Goal: Transaction & Acquisition: Book appointment/travel/reservation

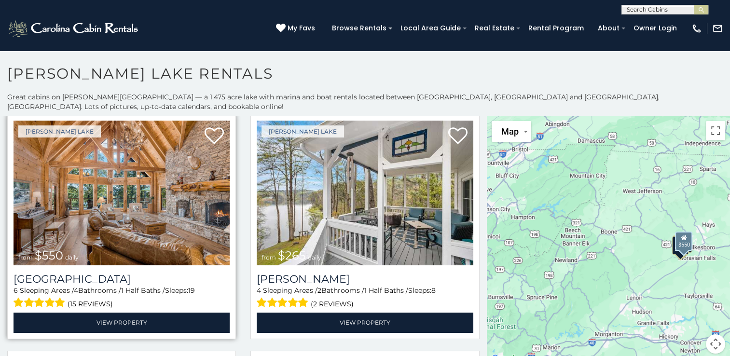
scroll to position [22, 0]
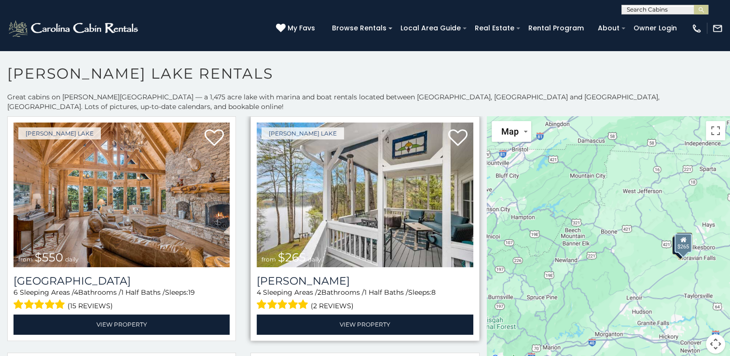
click at [251, 274] on div "Kerr Scott Lake from $265 daily Bella Di Lago 4 Sleeping Areas / 2 Bathrooms / …" at bounding box center [364, 228] width 229 height 225
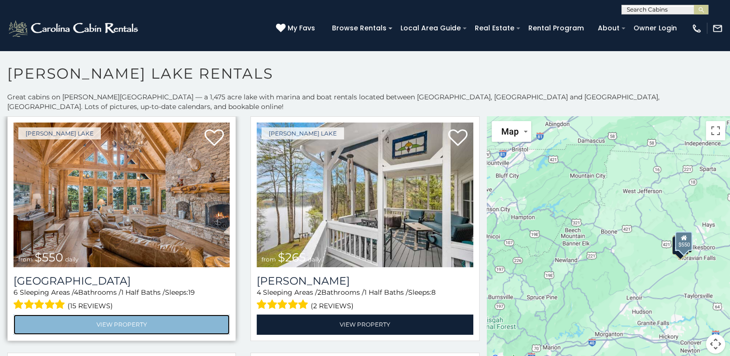
click at [135, 316] on link "View Property" at bounding box center [122, 324] width 216 height 20
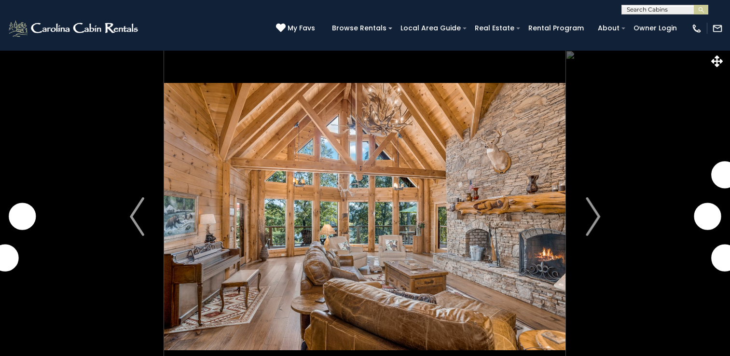
click at [596, 218] on img "Next" at bounding box center [592, 216] width 14 height 39
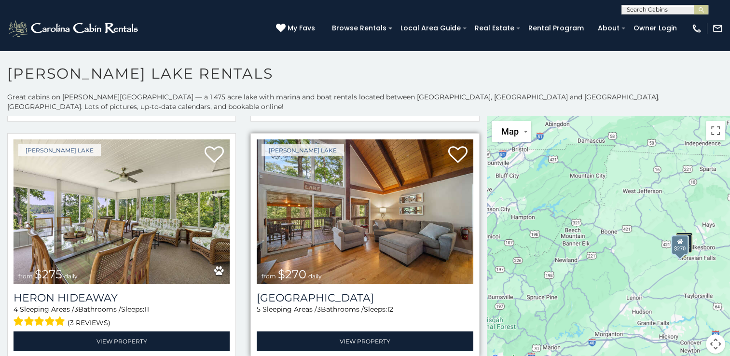
scroll to position [5, 0]
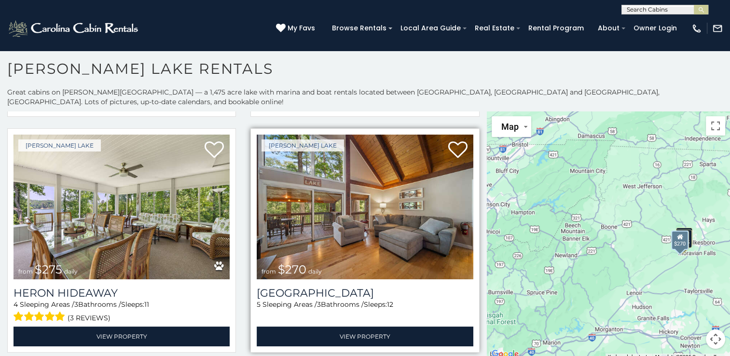
click at [329, 218] on img at bounding box center [365, 207] width 216 height 145
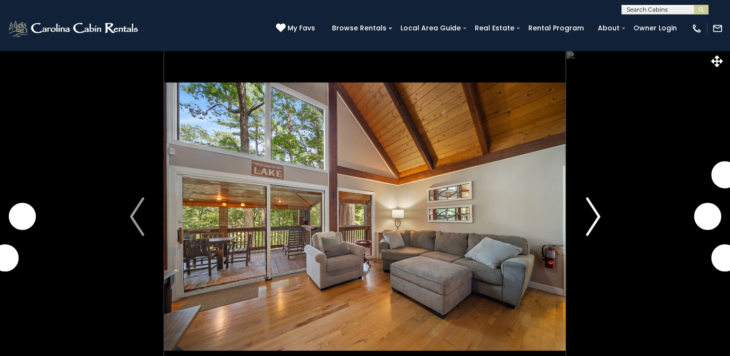
click at [588, 216] on img "Next" at bounding box center [592, 216] width 14 height 39
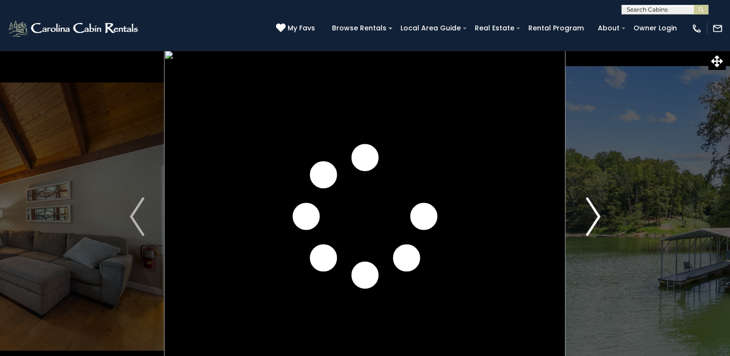
click at [585, 214] on img "Next" at bounding box center [592, 216] width 14 height 39
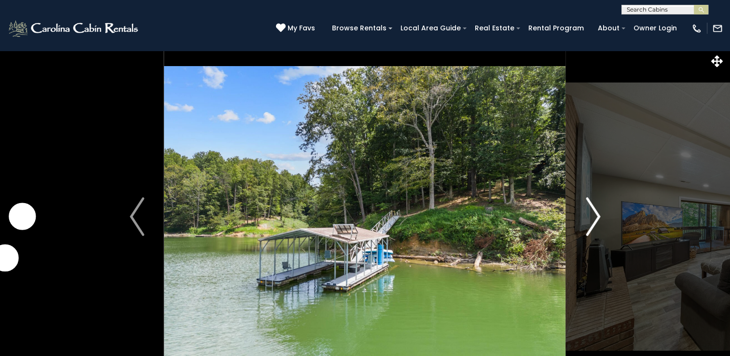
click at [587, 217] on img "Next" at bounding box center [592, 216] width 14 height 39
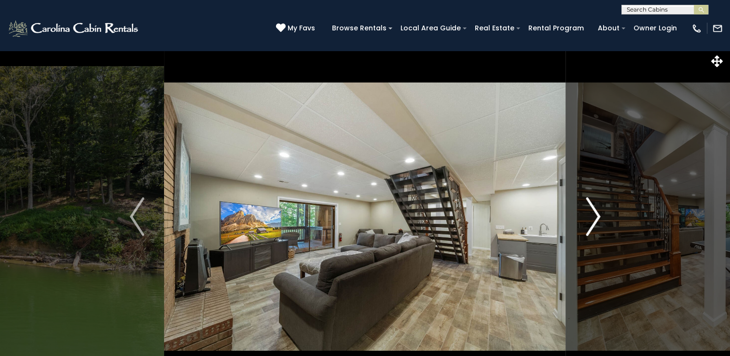
click at [588, 220] on img "Next" at bounding box center [592, 216] width 14 height 39
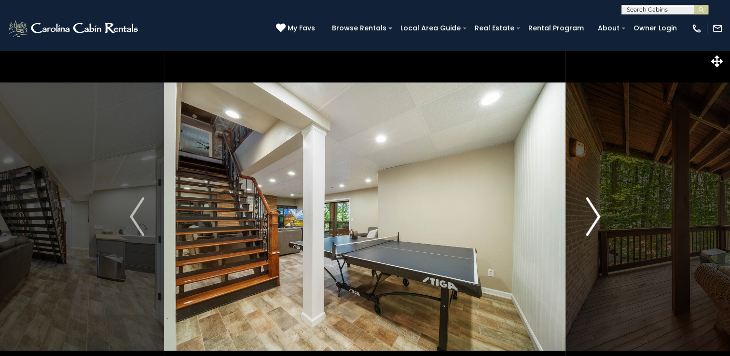
click at [588, 220] on img "Next" at bounding box center [592, 216] width 14 height 39
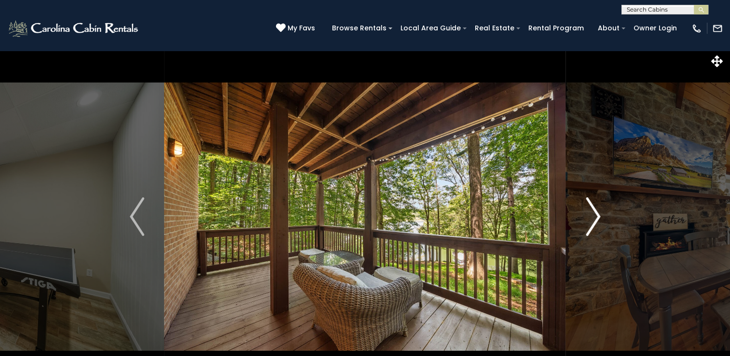
click at [588, 220] on img "Next" at bounding box center [592, 216] width 14 height 39
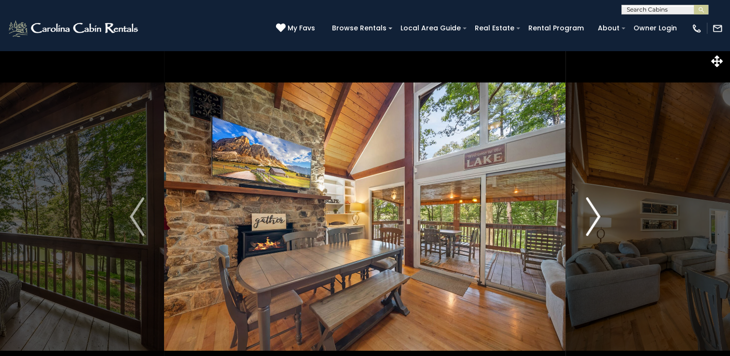
click at [588, 220] on img "Next" at bounding box center [592, 216] width 14 height 39
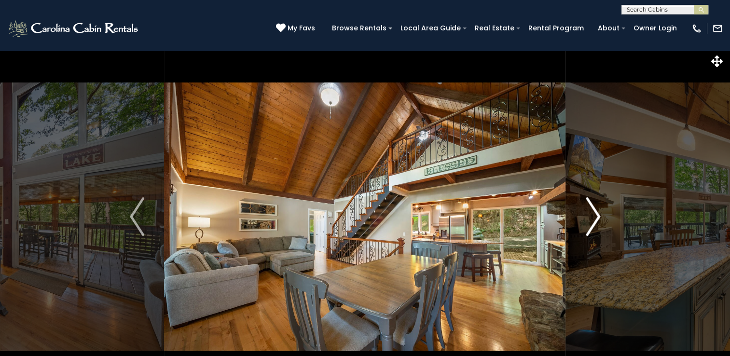
click at [588, 220] on img "Next" at bounding box center [592, 216] width 14 height 39
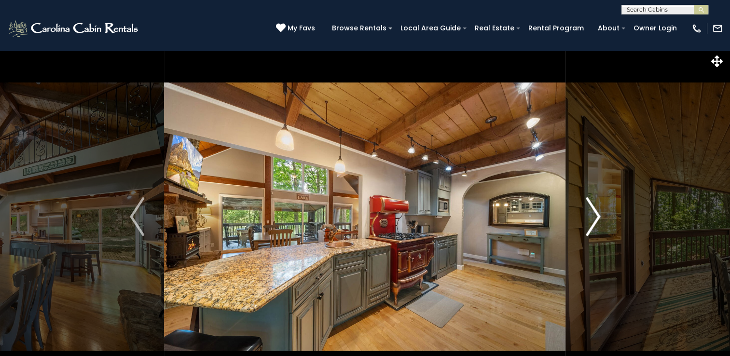
click at [588, 220] on img "Next" at bounding box center [592, 216] width 14 height 39
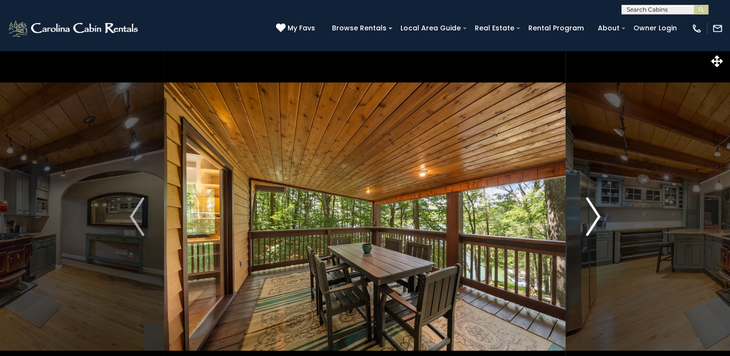
click at [588, 220] on img "Next" at bounding box center [592, 216] width 14 height 39
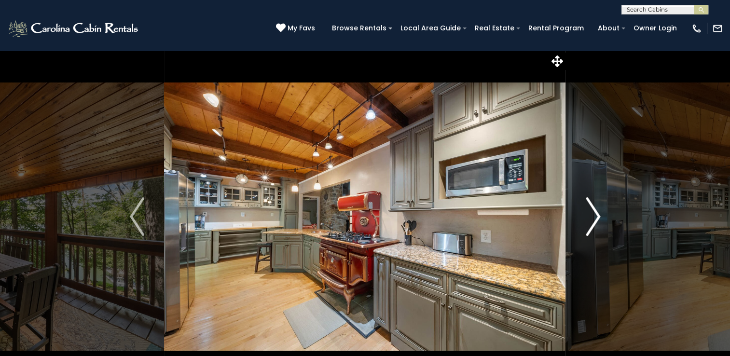
click at [588, 220] on img "Next" at bounding box center [592, 216] width 14 height 39
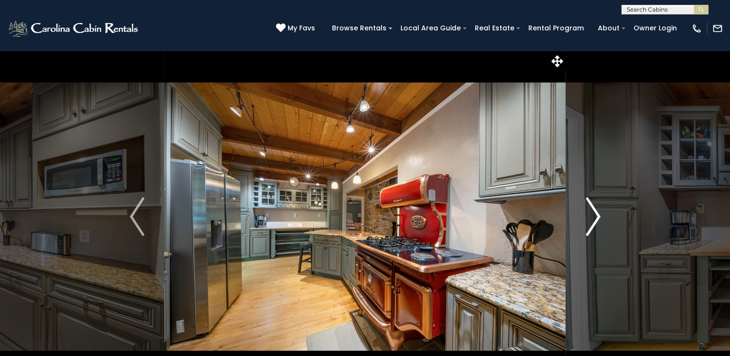
click at [588, 220] on img "Next" at bounding box center [592, 216] width 14 height 39
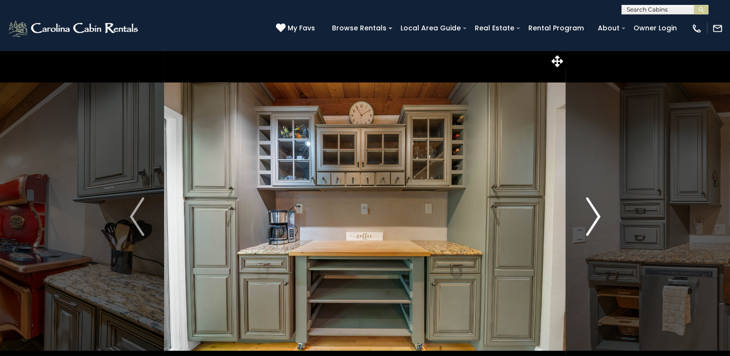
click at [588, 220] on img "Next" at bounding box center [592, 216] width 14 height 39
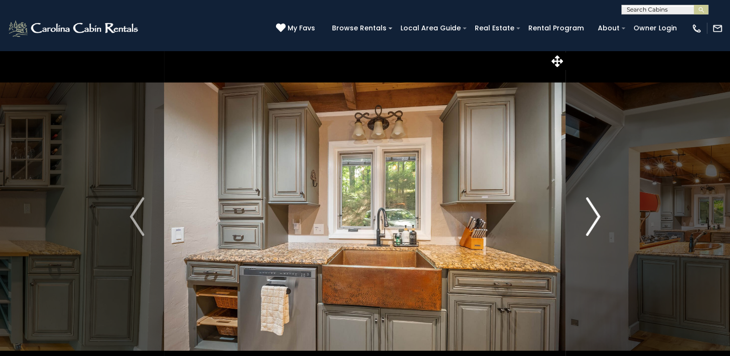
click at [588, 220] on img "Next" at bounding box center [592, 216] width 14 height 39
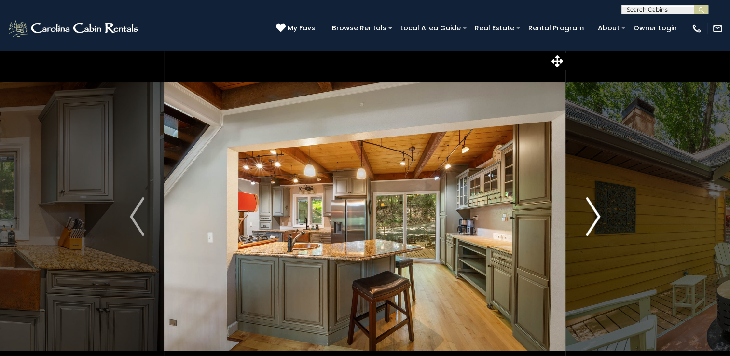
click at [588, 220] on img "Next" at bounding box center [592, 216] width 14 height 39
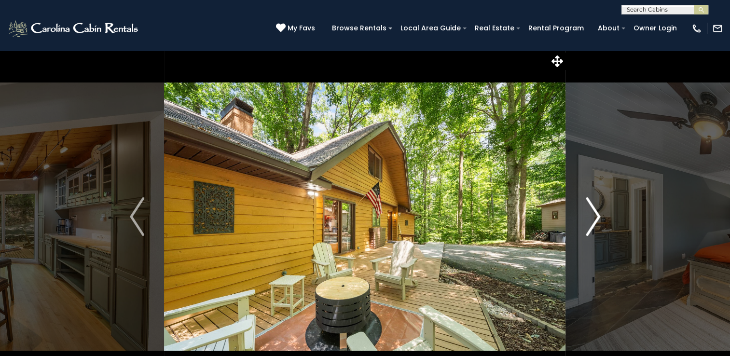
click at [588, 220] on img "Next" at bounding box center [592, 216] width 14 height 39
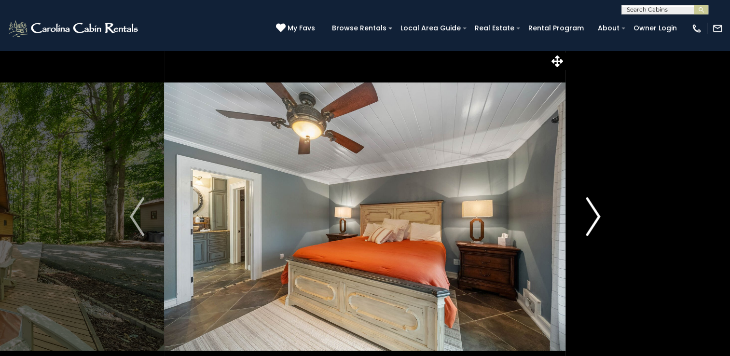
click at [588, 222] on img "Next" at bounding box center [592, 216] width 14 height 39
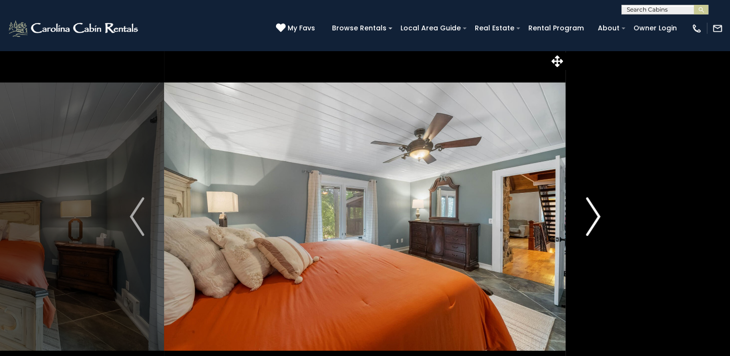
click at [588, 222] on img "Next" at bounding box center [592, 216] width 14 height 39
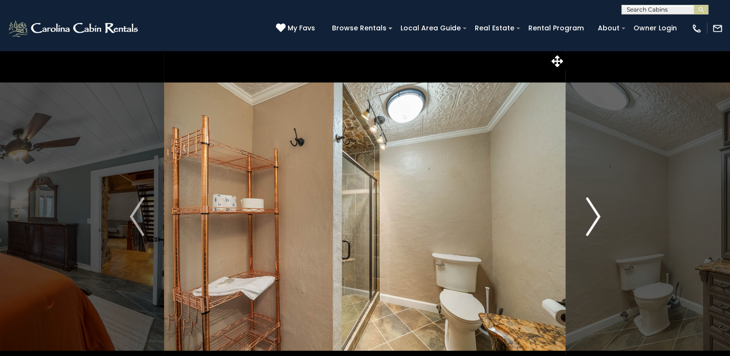
click at [588, 224] on img "Next" at bounding box center [592, 216] width 14 height 39
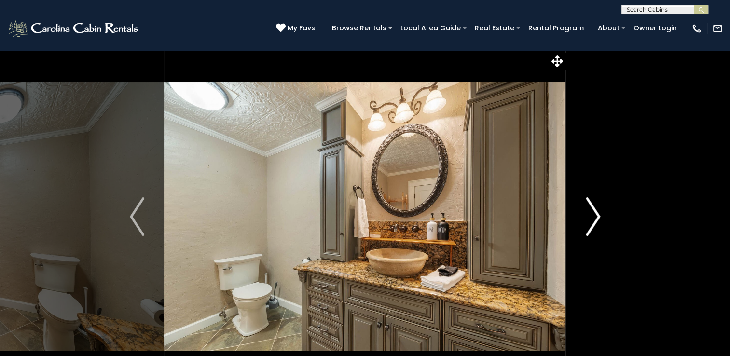
drag, startPoint x: 588, startPoint y: 224, endPoint x: 588, endPoint y: 216, distance: 8.2
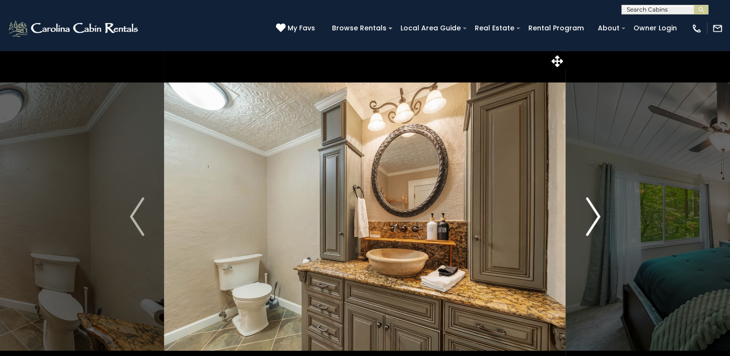
click at [588, 216] on img "Next" at bounding box center [592, 216] width 14 height 39
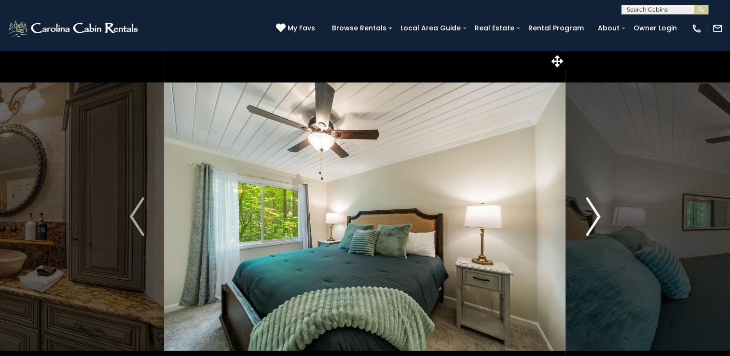
click at [588, 216] on img "Next" at bounding box center [592, 216] width 14 height 39
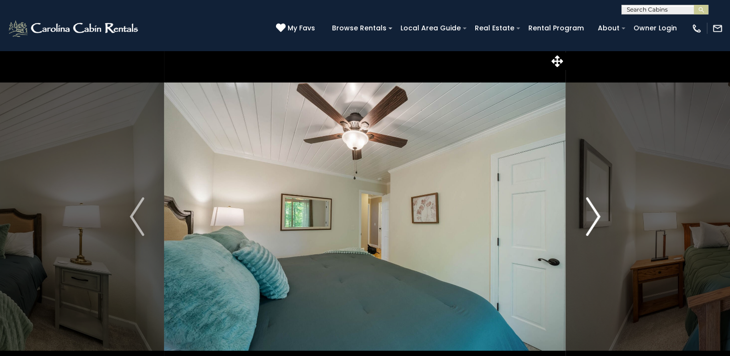
click at [588, 216] on img "Next" at bounding box center [592, 216] width 14 height 39
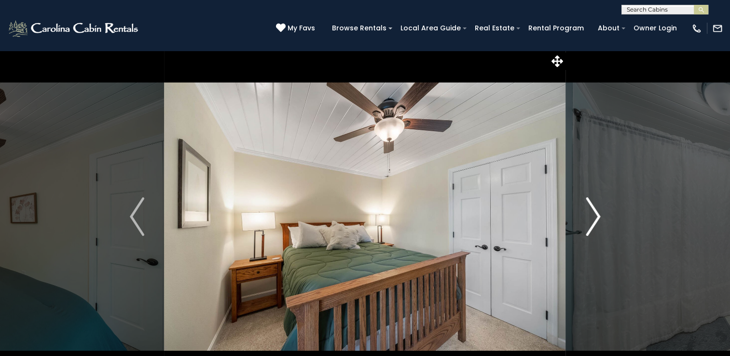
click at [588, 217] on img "Next" at bounding box center [592, 216] width 14 height 39
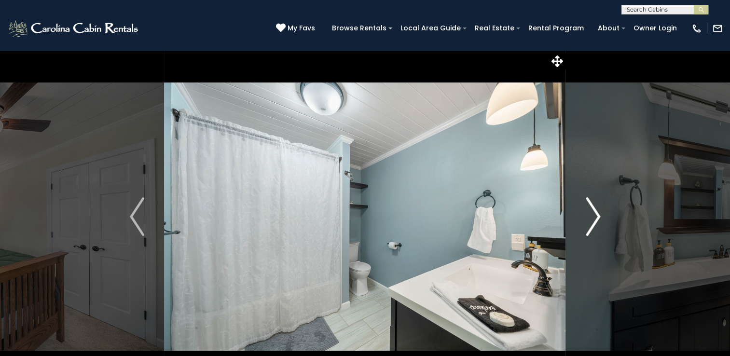
click at [589, 218] on img "Next" at bounding box center [592, 216] width 14 height 39
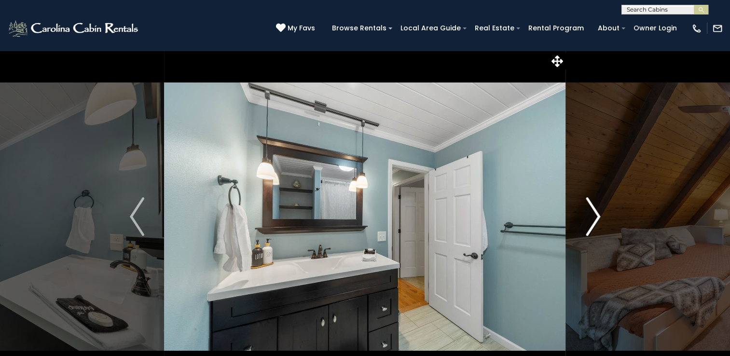
click at [589, 220] on img "Next" at bounding box center [592, 216] width 14 height 39
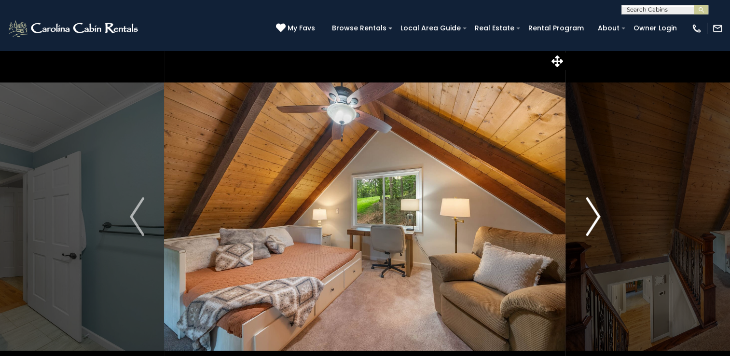
click at [590, 221] on img "Next" at bounding box center [592, 216] width 14 height 39
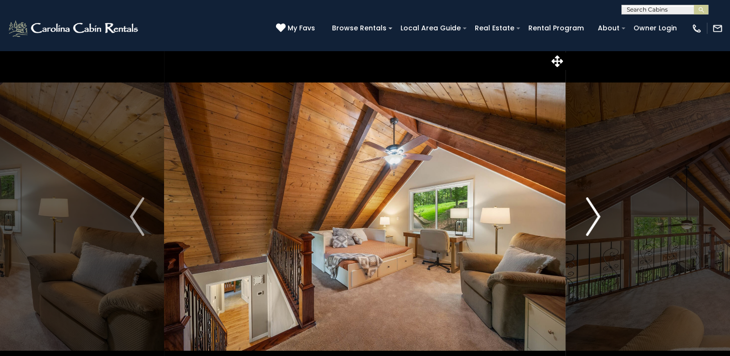
click at [590, 221] on img "Next" at bounding box center [592, 216] width 14 height 39
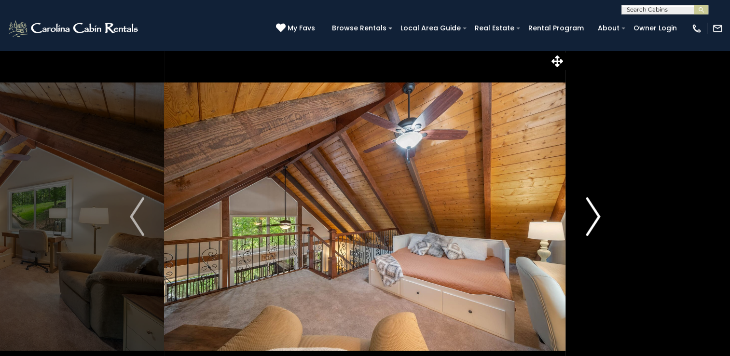
click at [591, 222] on img "Next" at bounding box center [592, 216] width 14 height 39
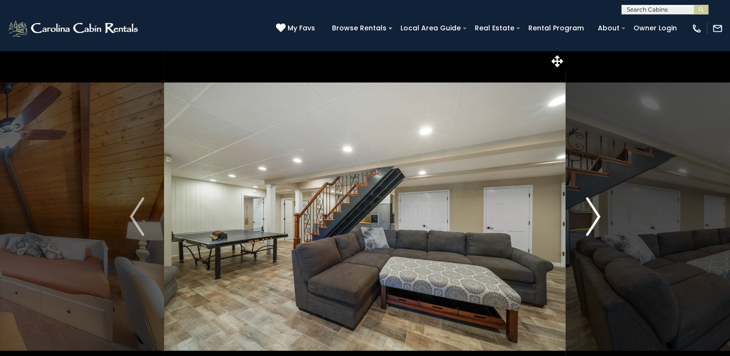
click at [591, 223] on img "Next" at bounding box center [592, 216] width 14 height 39
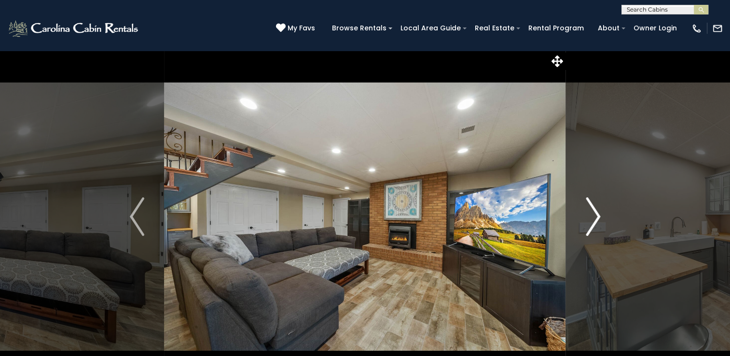
click at [591, 223] on img "Next" at bounding box center [592, 216] width 14 height 39
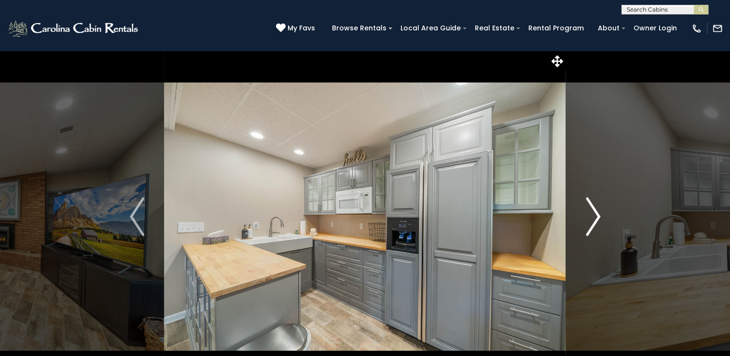
click at [591, 223] on img "Next" at bounding box center [592, 216] width 14 height 39
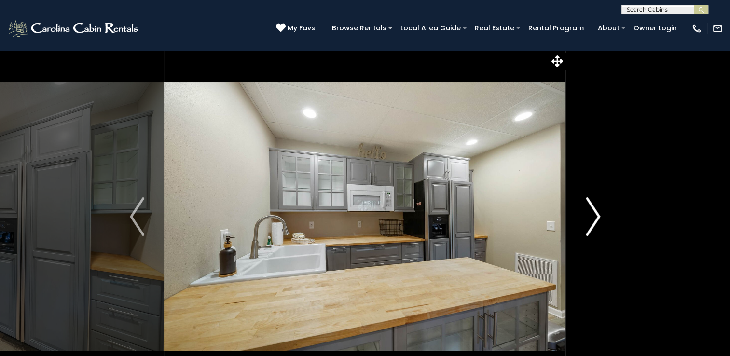
drag, startPoint x: 591, startPoint y: 223, endPoint x: 588, endPoint y: 216, distance: 8.0
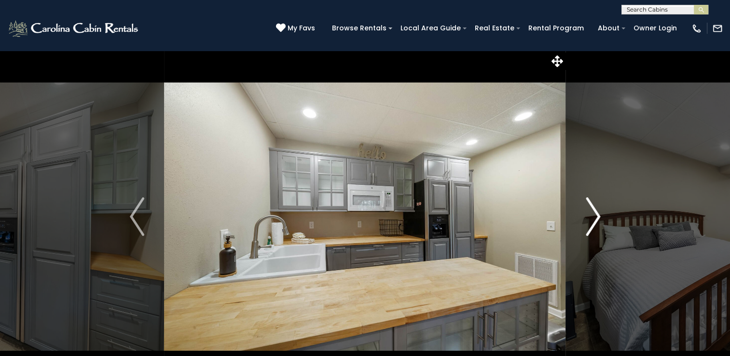
click at [588, 216] on img "Next" at bounding box center [592, 216] width 14 height 39
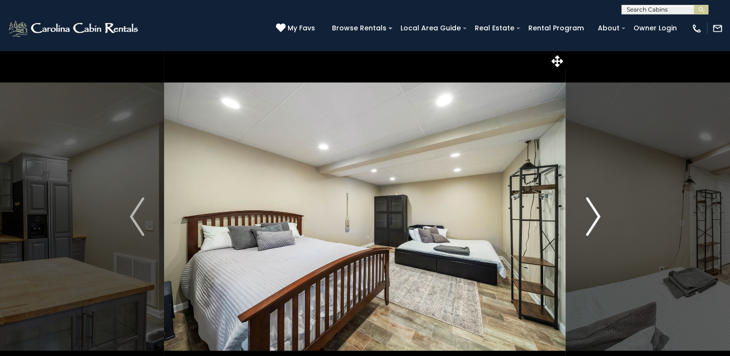
click at [588, 217] on img "Next" at bounding box center [592, 216] width 14 height 39
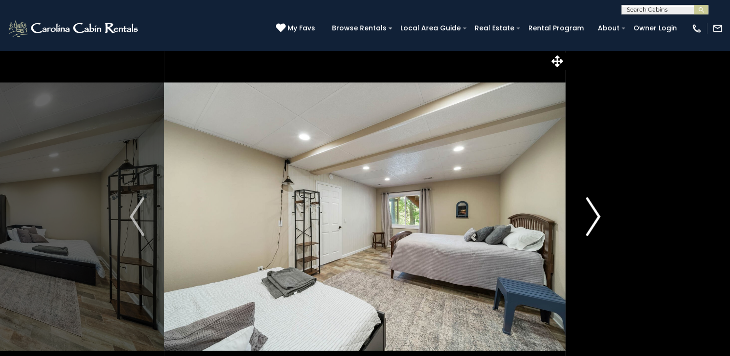
click at [589, 218] on img "Next" at bounding box center [592, 216] width 14 height 39
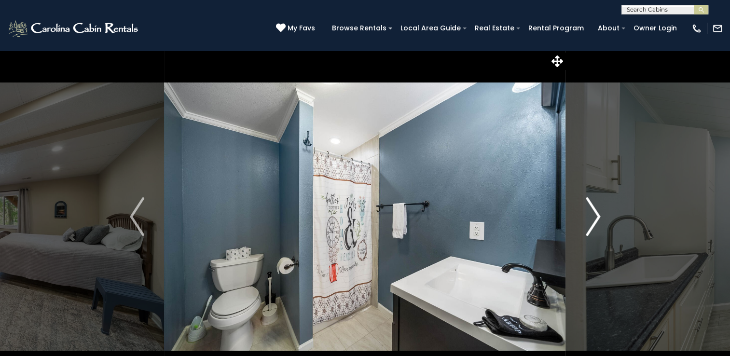
click at [589, 218] on img "Next" at bounding box center [592, 216] width 14 height 39
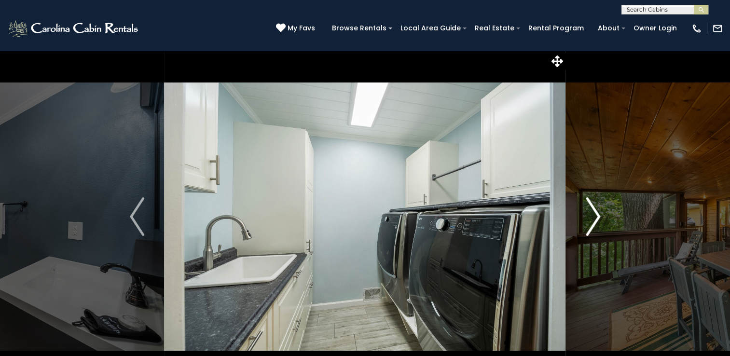
click at [589, 219] on img "Next" at bounding box center [592, 216] width 14 height 39
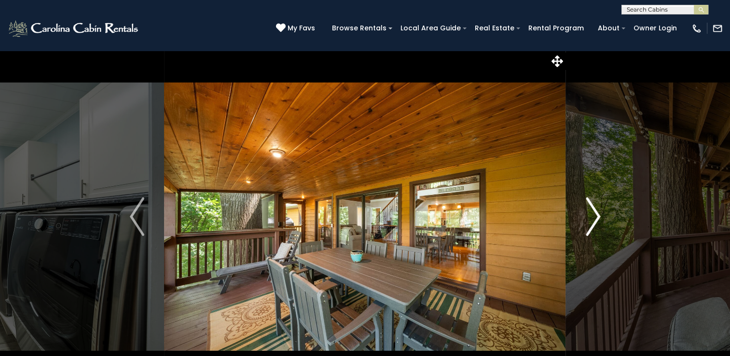
click at [589, 219] on img "Next" at bounding box center [592, 216] width 14 height 39
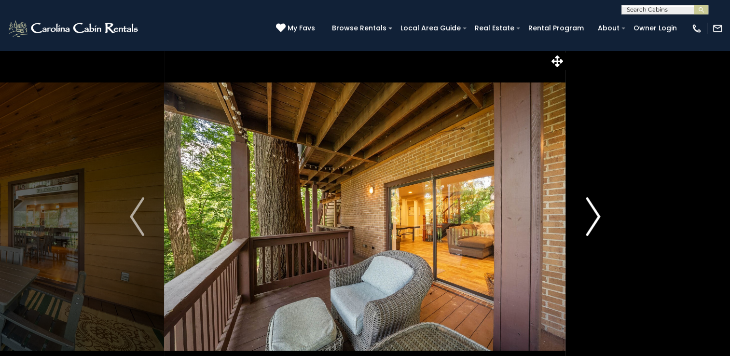
click at [590, 220] on img "Next" at bounding box center [592, 216] width 14 height 39
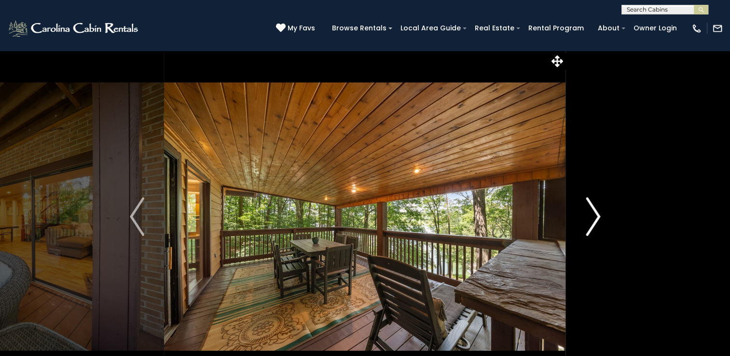
click at [590, 220] on img "Next" at bounding box center [592, 216] width 14 height 39
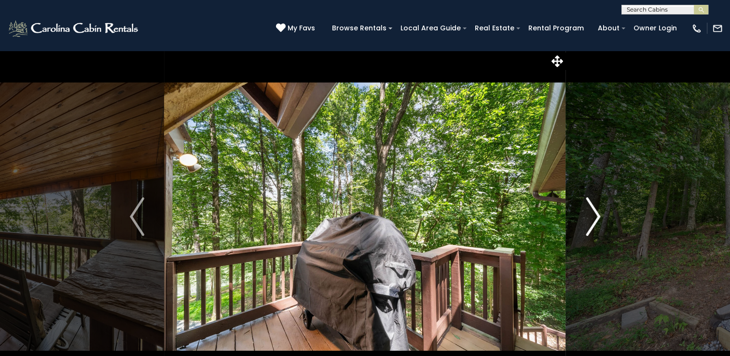
click at [590, 220] on img "Next" at bounding box center [592, 216] width 14 height 39
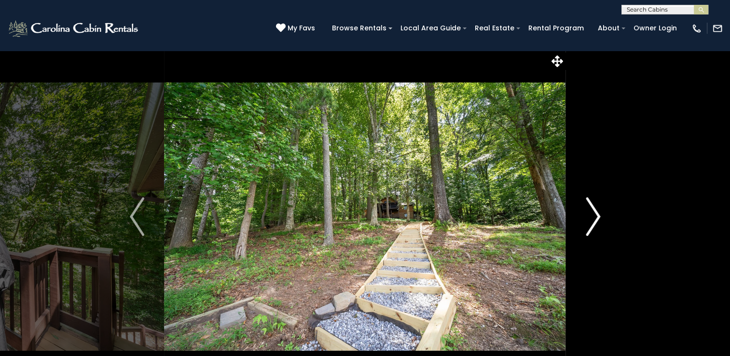
click at [590, 223] on img "Next" at bounding box center [592, 216] width 14 height 39
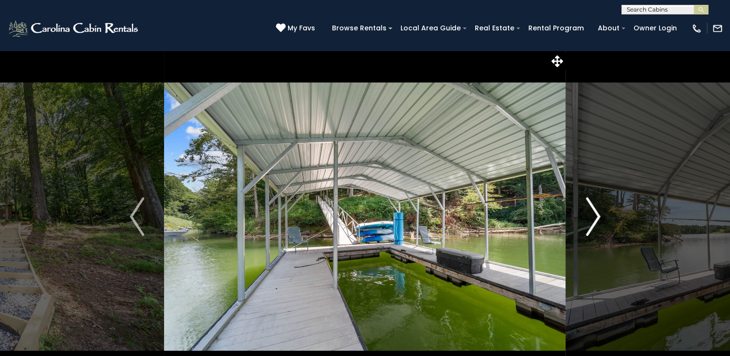
click at [591, 228] on img "Next" at bounding box center [592, 216] width 14 height 39
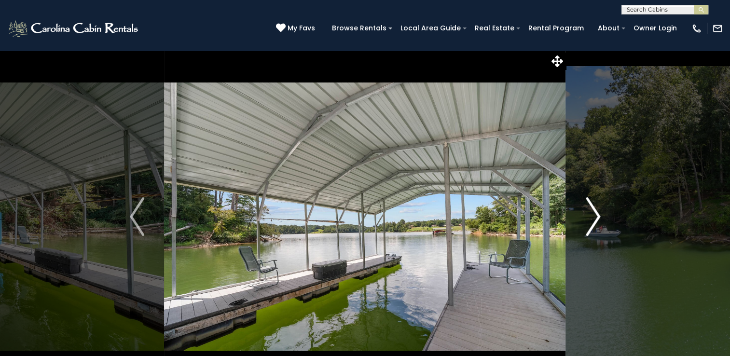
click at [592, 229] on img "Next" at bounding box center [592, 216] width 14 height 39
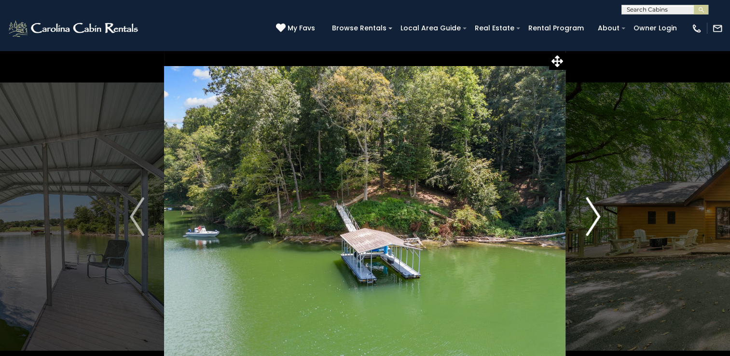
click at [593, 230] on img "Next" at bounding box center [592, 216] width 14 height 39
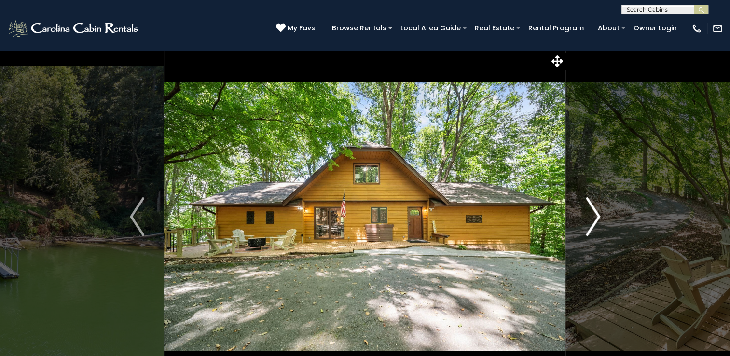
click at [593, 230] on img "Next" at bounding box center [592, 216] width 14 height 39
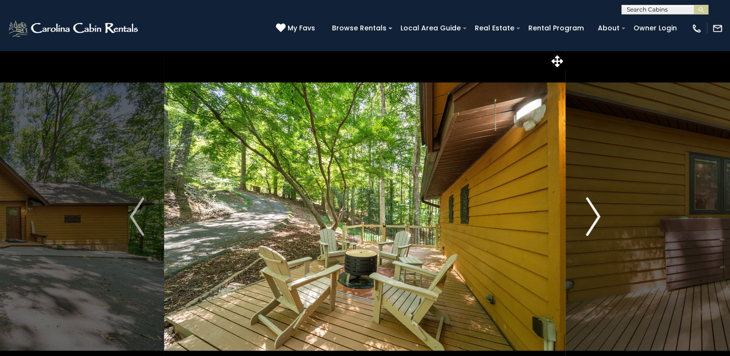
click at [593, 230] on img "Next" at bounding box center [592, 216] width 14 height 39
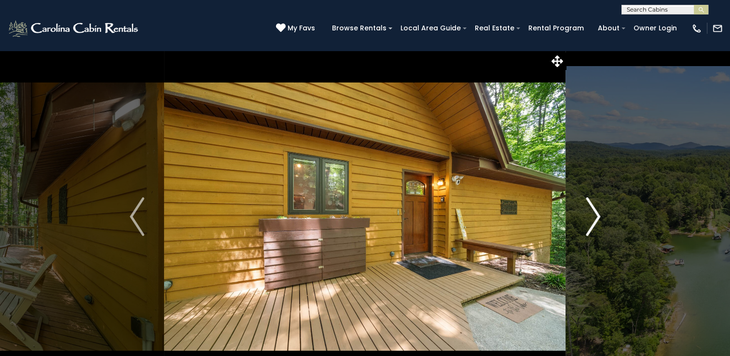
click at [593, 230] on img "Next" at bounding box center [592, 216] width 14 height 39
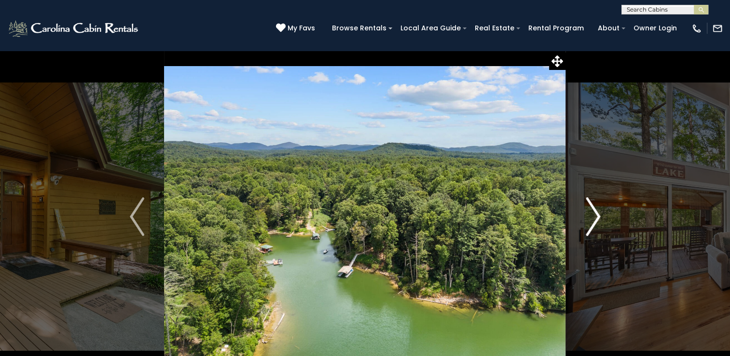
click at [593, 230] on img "Next" at bounding box center [592, 216] width 14 height 39
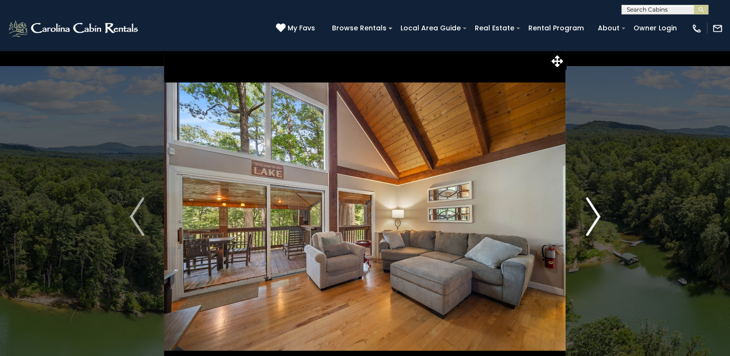
click at [593, 230] on img "Next" at bounding box center [592, 216] width 14 height 39
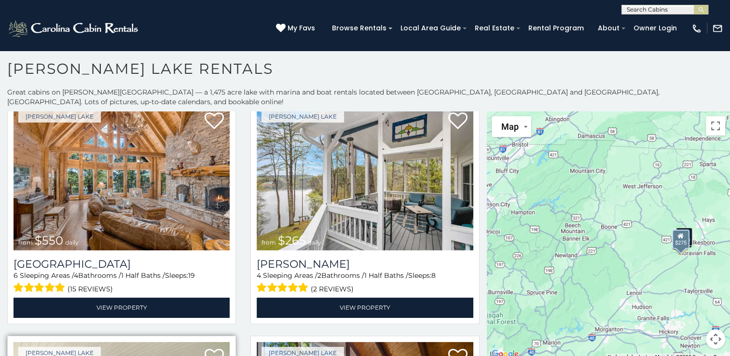
scroll to position [33, 0]
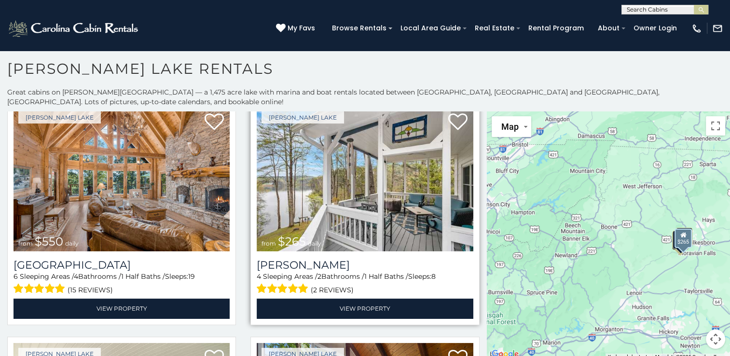
click at [322, 195] on img at bounding box center [365, 179] width 216 height 145
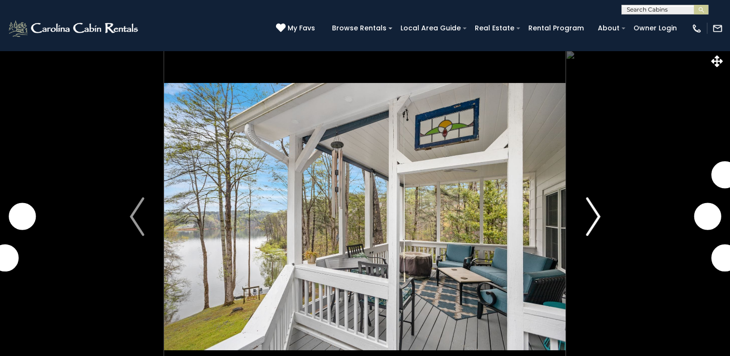
click at [593, 205] on img "Next" at bounding box center [592, 216] width 14 height 39
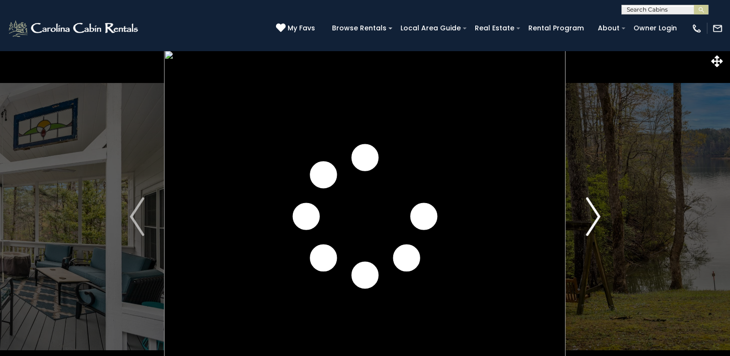
click at [590, 206] on img "Next" at bounding box center [592, 216] width 14 height 39
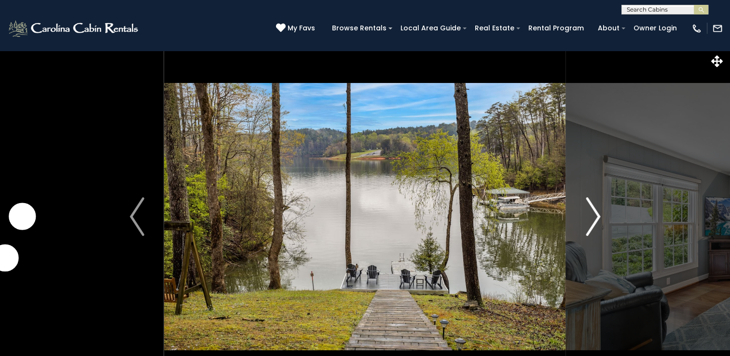
click at [590, 206] on img "Next" at bounding box center [592, 216] width 14 height 39
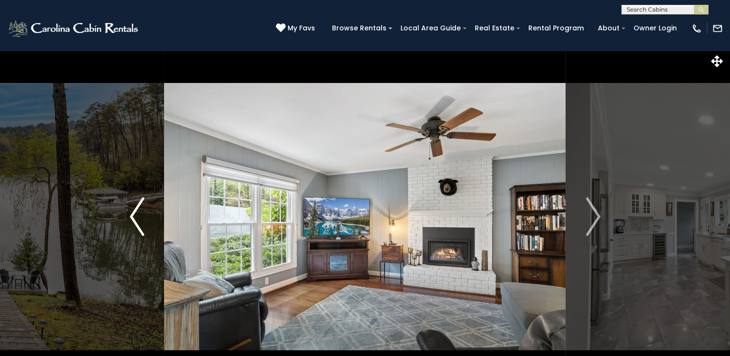
click at [149, 228] on button "Previous" at bounding box center [137, 216] width 54 height 333
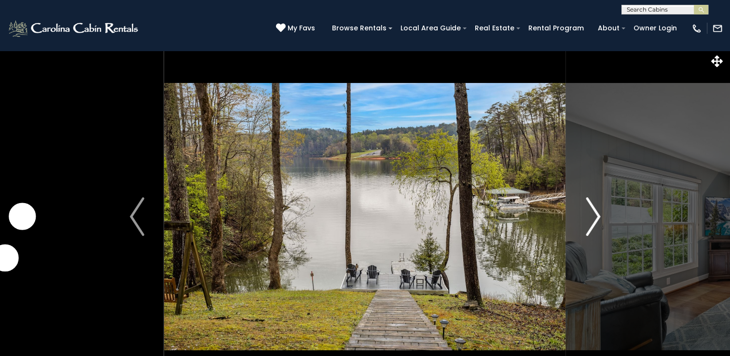
click at [592, 227] on img "Next" at bounding box center [592, 216] width 14 height 39
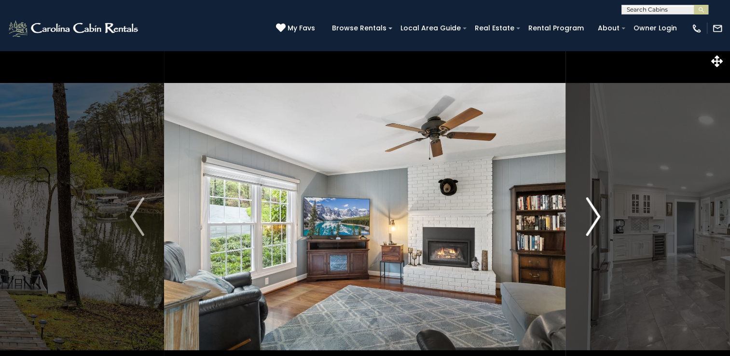
click at [592, 228] on img "Next" at bounding box center [592, 216] width 14 height 39
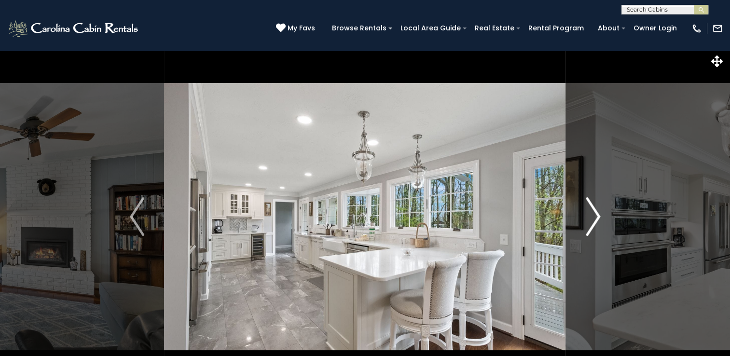
click at [593, 229] on img "Next" at bounding box center [592, 216] width 14 height 39
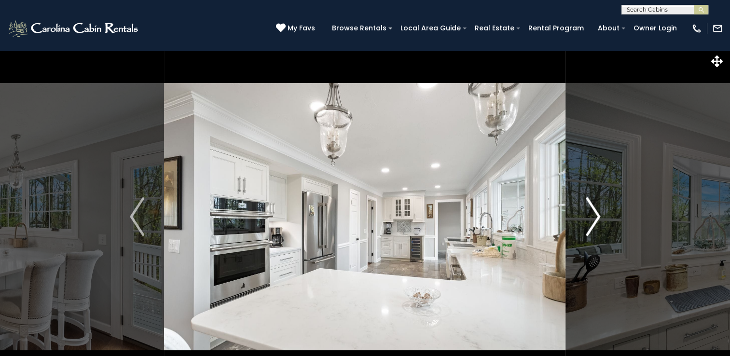
click at [592, 229] on img "Next" at bounding box center [592, 216] width 14 height 39
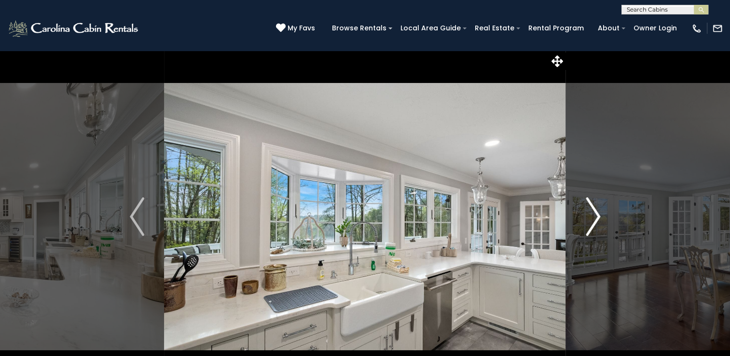
click at [593, 229] on img "Next" at bounding box center [592, 216] width 14 height 39
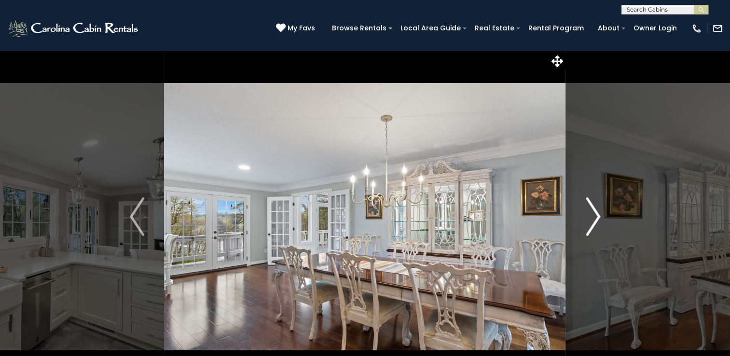
click at [592, 229] on img "Next" at bounding box center [592, 216] width 14 height 39
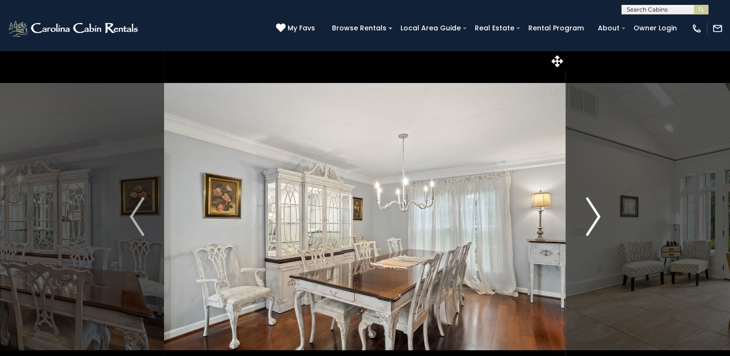
click at [593, 230] on img "Next" at bounding box center [592, 216] width 14 height 39
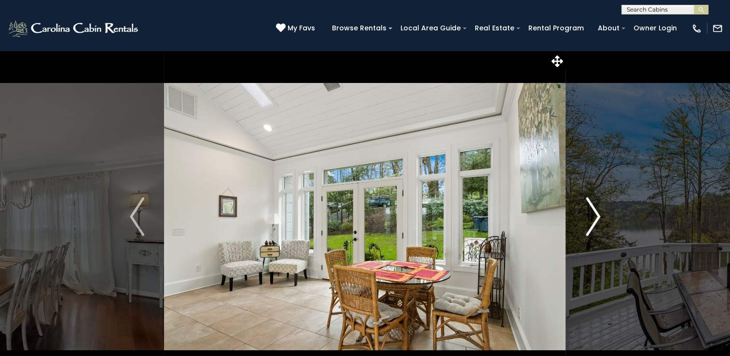
click at [593, 230] on img "Next" at bounding box center [592, 216] width 14 height 39
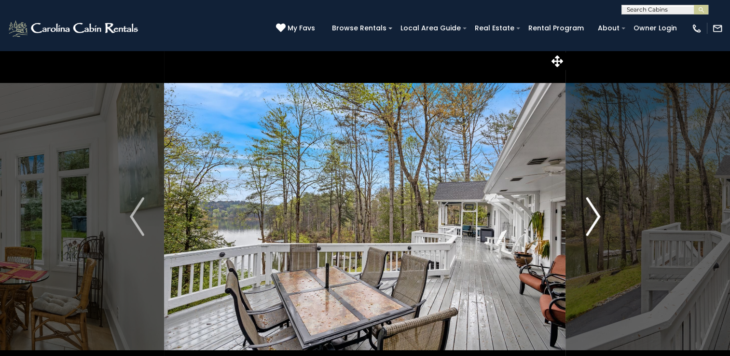
click at [593, 230] on img "Next" at bounding box center [592, 216] width 14 height 39
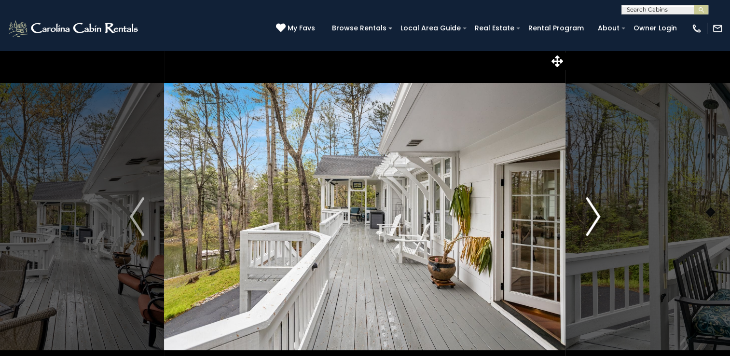
click at [593, 230] on img "Next" at bounding box center [592, 216] width 14 height 39
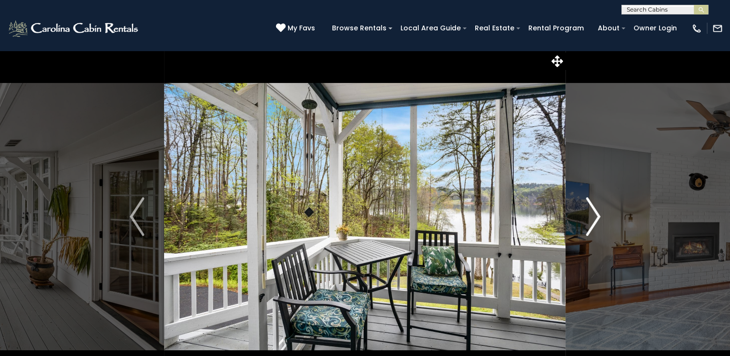
click at [593, 230] on img "Next" at bounding box center [592, 216] width 14 height 39
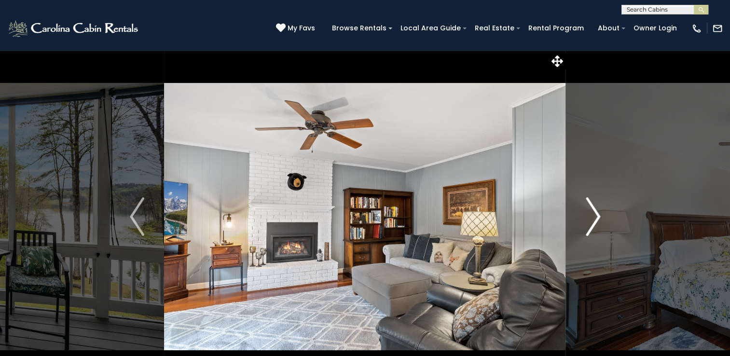
click at [593, 230] on img "Next" at bounding box center [592, 216] width 14 height 39
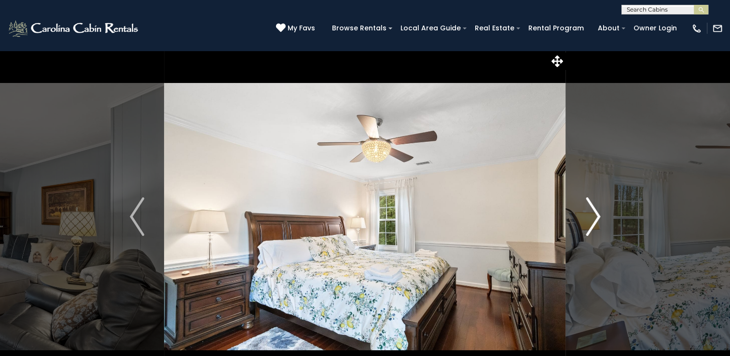
click at [593, 230] on img "Next" at bounding box center [592, 216] width 14 height 39
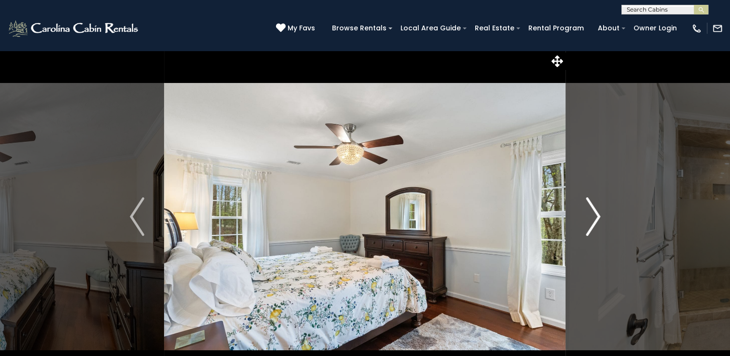
click at [593, 230] on img "Next" at bounding box center [592, 216] width 14 height 39
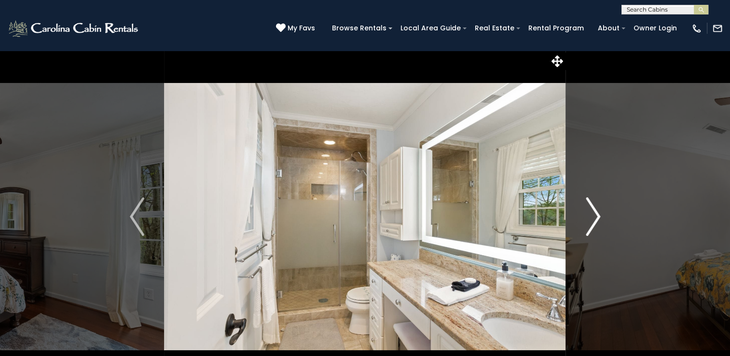
click at [593, 230] on img "Next" at bounding box center [592, 216] width 14 height 39
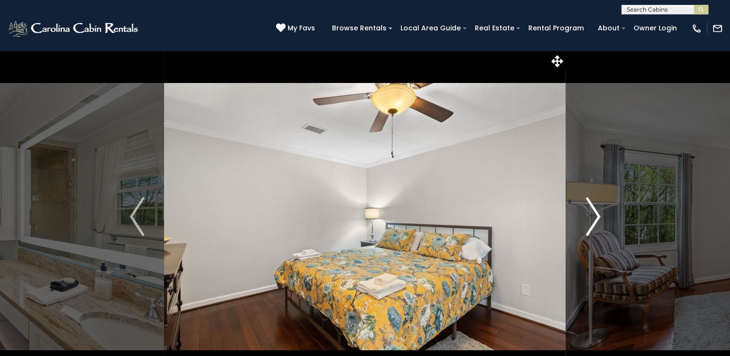
click at [593, 230] on img "Next" at bounding box center [592, 216] width 14 height 39
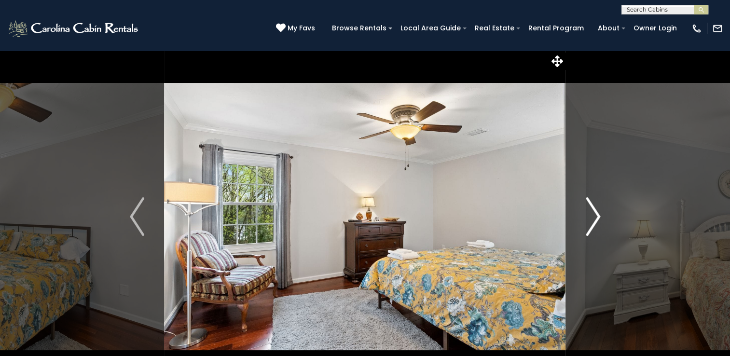
click at [593, 230] on img "Next" at bounding box center [592, 216] width 14 height 39
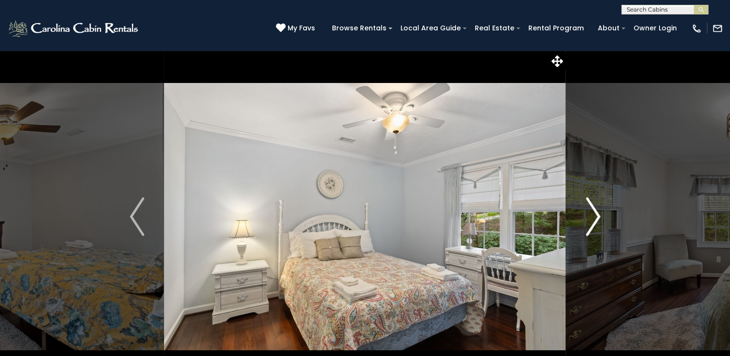
click at [594, 231] on img "Next" at bounding box center [592, 216] width 14 height 39
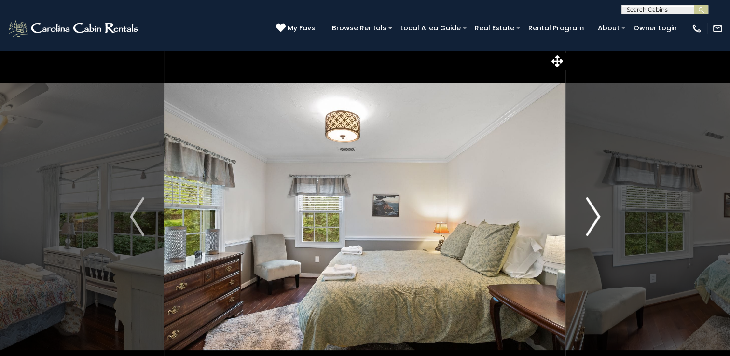
click at [594, 231] on img "Next" at bounding box center [592, 216] width 14 height 39
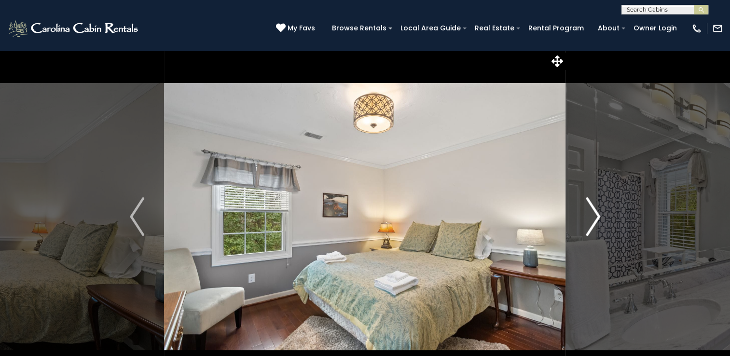
click at [594, 231] on img "Next" at bounding box center [592, 216] width 14 height 39
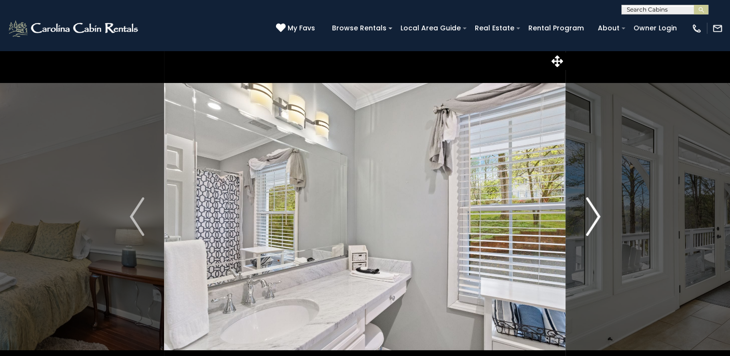
click at [595, 231] on img "Next" at bounding box center [592, 216] width 14 height 39
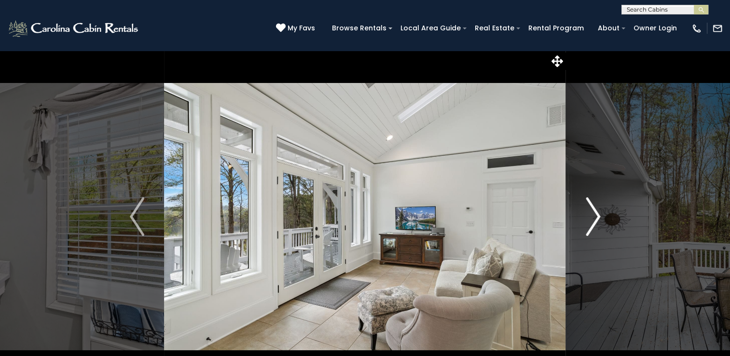
click at [595, 231] on img "Next" at bounding box center [592, 216] width 14 height 39
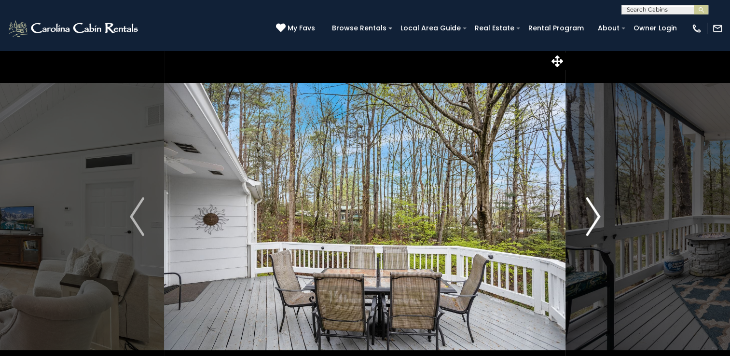
click at [595, 232] on img "Next" at bounding box center [592, 216] width 14 height 39
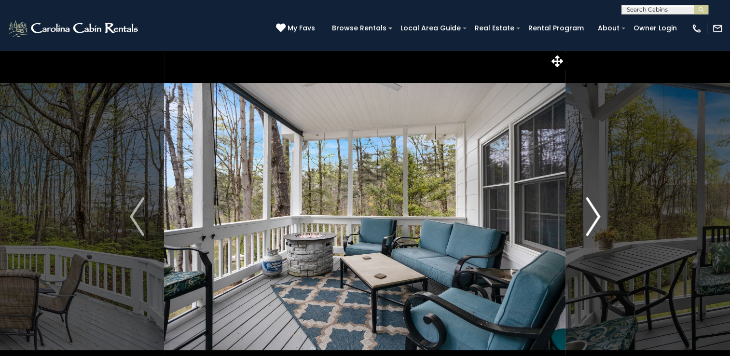
click at [596, 233] on img "Next" at bounding box center [592, 216] width 14 height 39
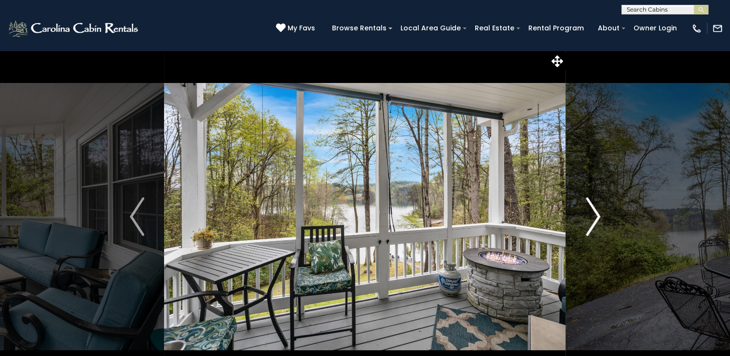
click at [596, 234] on img "Next" at bounding box center [592, 216] width 14 height 39
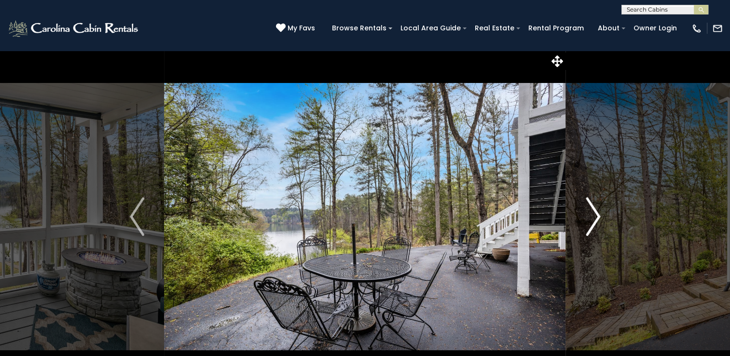
click at [597, 235] on img "Next" at bounding box center [592, 216] width 14 height 39
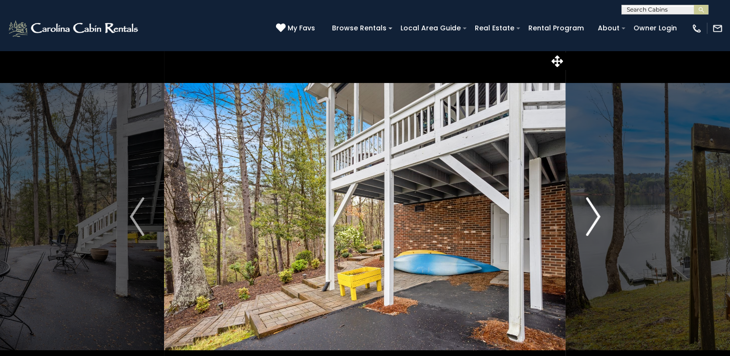
click at [597, 235] on img "Next" at bounding box center [592, 216] width 14 height 39
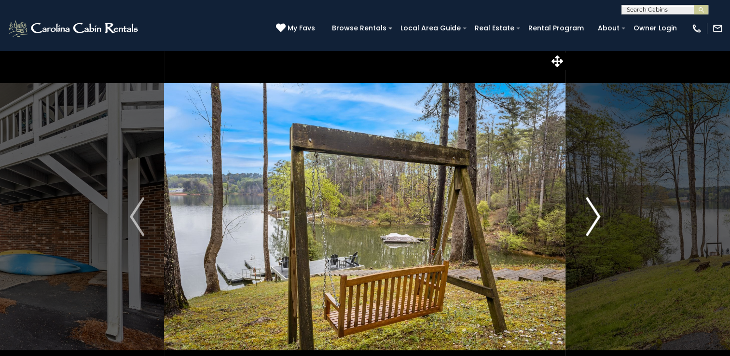
click at [597, 235] on img "Next" at bounding box center [592, 216] width 14 height 39
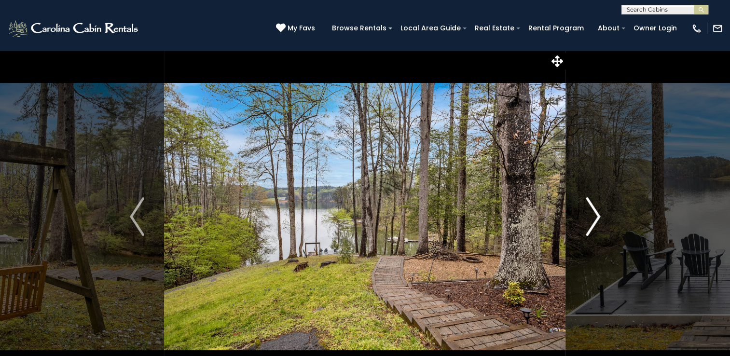
click at [598, 236] on button "Next" at bounding box center [593, 216] width 54 height 333
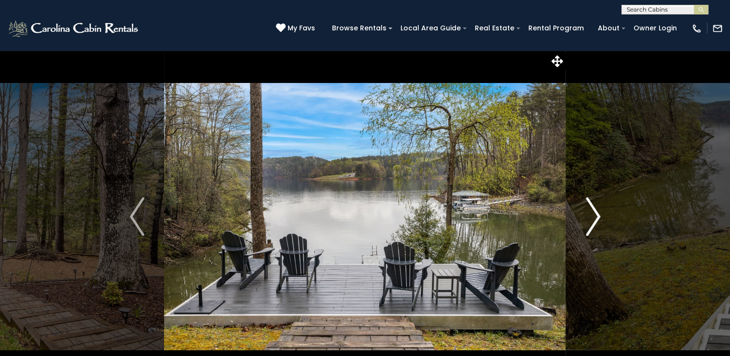
click at [598, 236] on button "Next" at bounding box center [593, 216] width 54 height 333
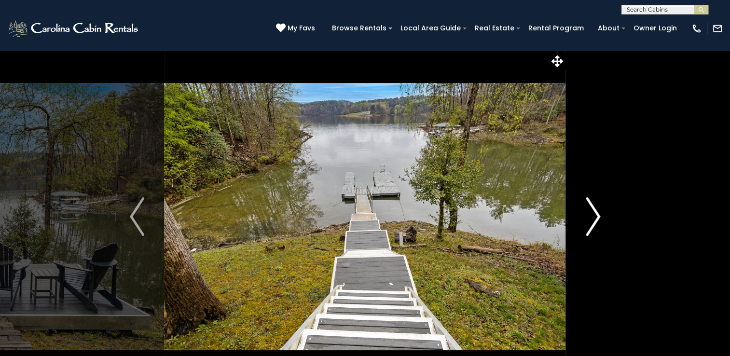
click at [598, 237] on button "Next" at bounding box center [593, 216] width 54 height 333
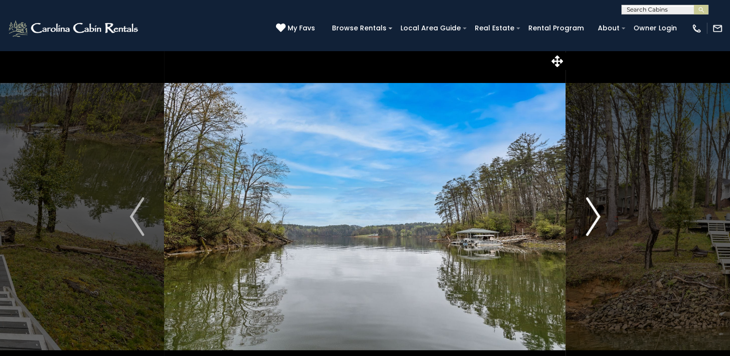
click at [598, 237] on button "Next" at bounding box center [593, 216] width 54 height 333
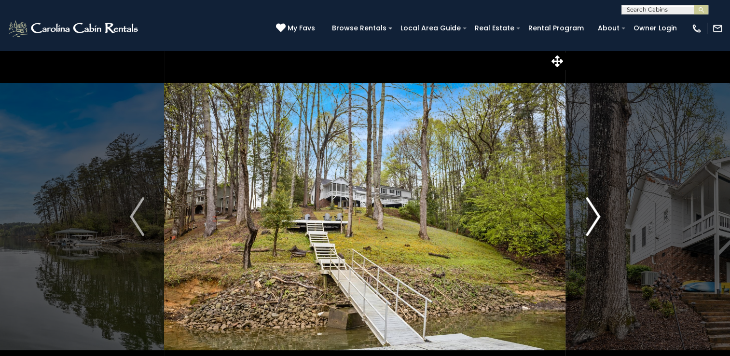
click at [598, 237] on button "Next" at bounding box center [593, 216] width 54 height 333
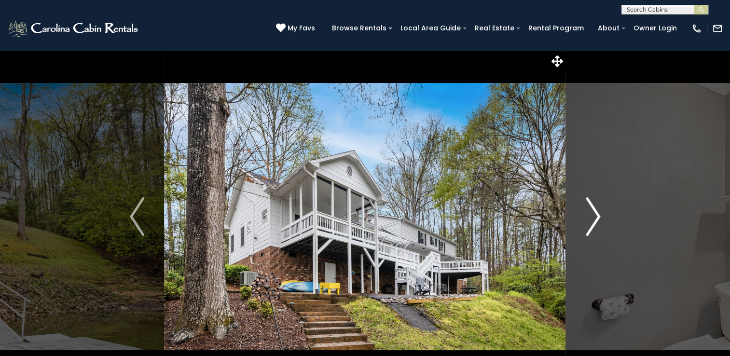
click at [598, 237] on button "Next" at bounding box center [593, 216] width 54 height 333
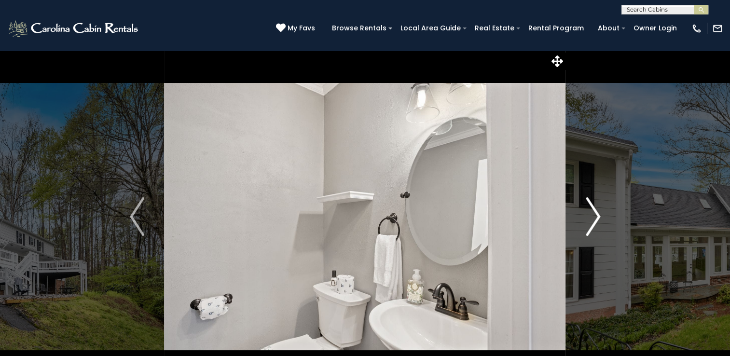
click at [599, 240] on button "Next" at bounding box center [593, 216] width 54 height 333
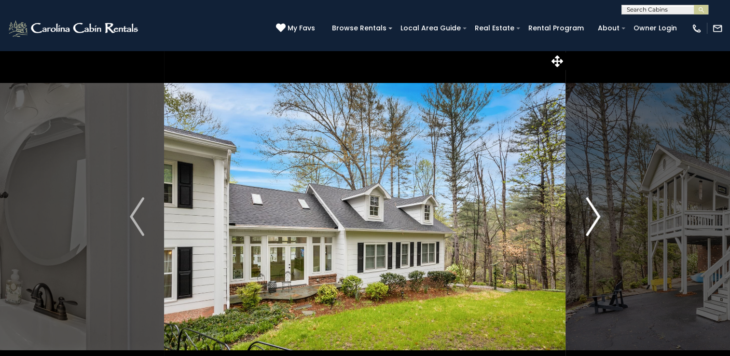
click at [600, 241] on button "Next" at bounding box center [593, 216] width 54 height 333
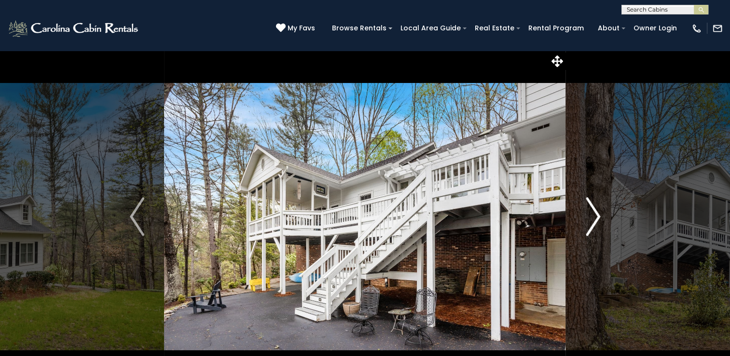
click at [601, 243] on button "Next" at bounding box center [593, 216] width 54 height 333
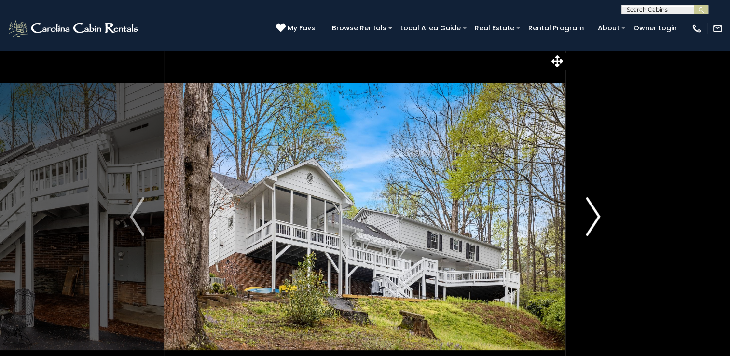
click at [602, 246] on button "Next" at bounding box center [593, 216] width 54 height 333
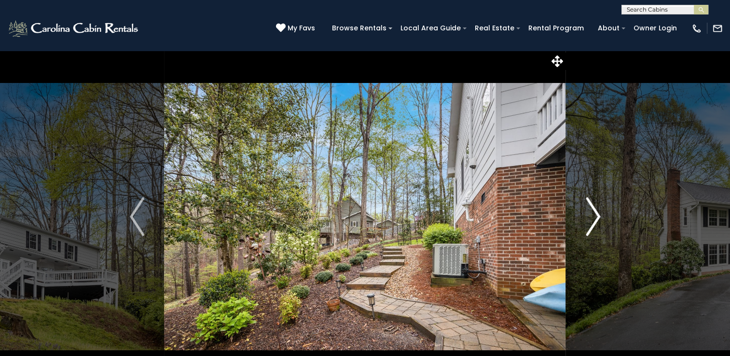
click at [602, 246] on button "Next" at bounding box center [593, 216] width 54 height 333
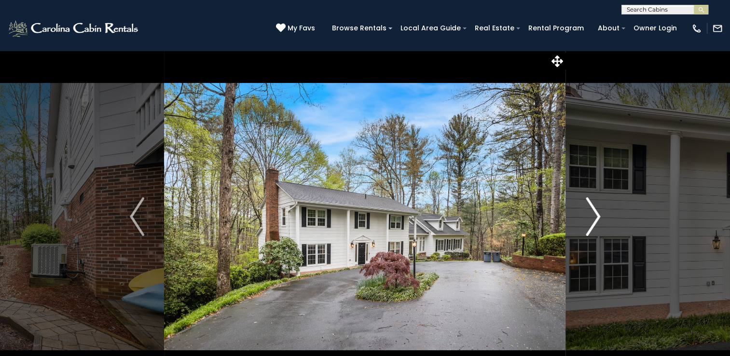
click at [602, 245] on button "Next" at bounding box center [593, 216] width 54 height 333
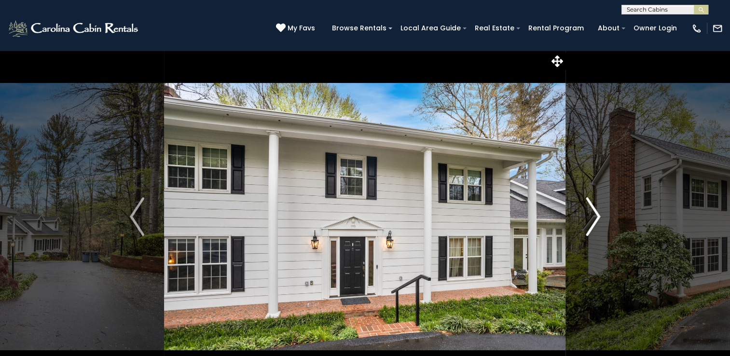
click at [602, 245] on button "Next" at bounding box center [593, 216] width 54 height 333
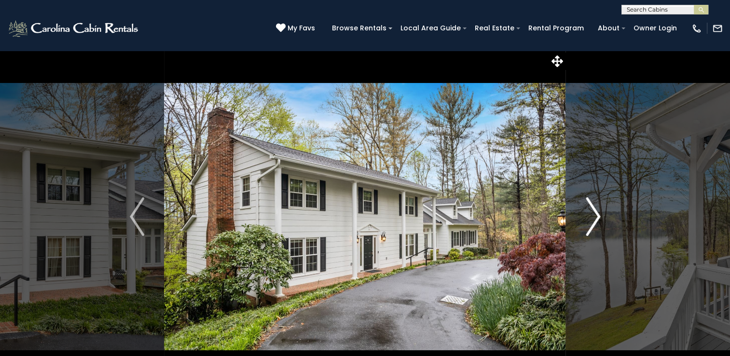
click at [602, 245] on button "Next" at bounding box center [593, 216] width 54 height 333
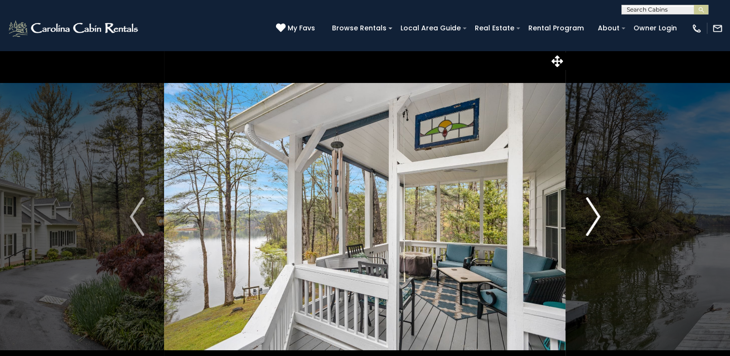
click at [603, 248] on button "Next" at bounding box center [593, 216] width 54 height 333
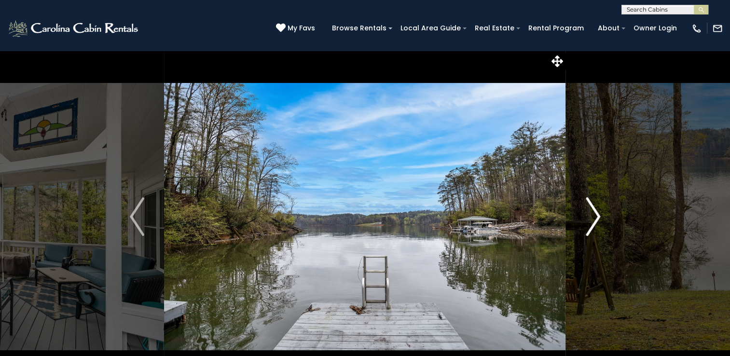
click at [606, 253] on button "Next" at bounding box center [593, 216] width 54 height 333
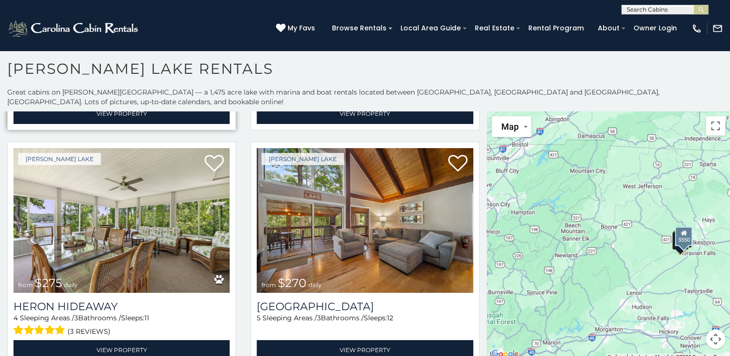
scroll to position [228, 0]
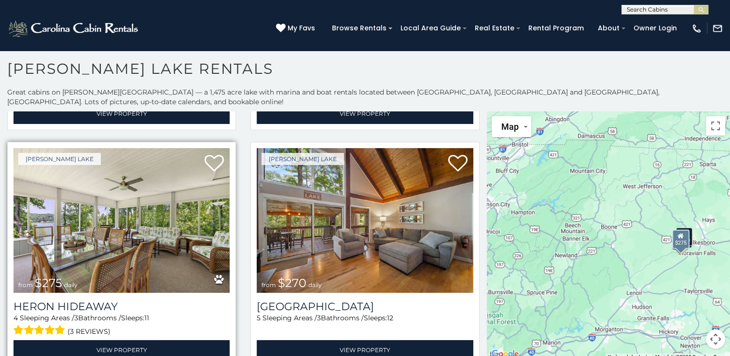
click at [102, 239] on img at bounding box center [122, 220] width 216 height 145
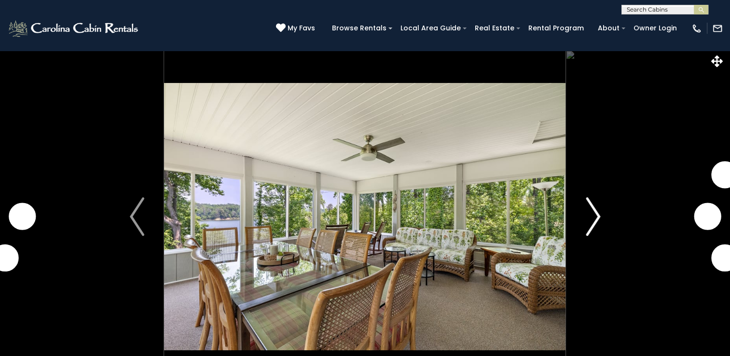
click at [588, 209] on img "Next" at bounding box center [592, 216] width 14 height 39
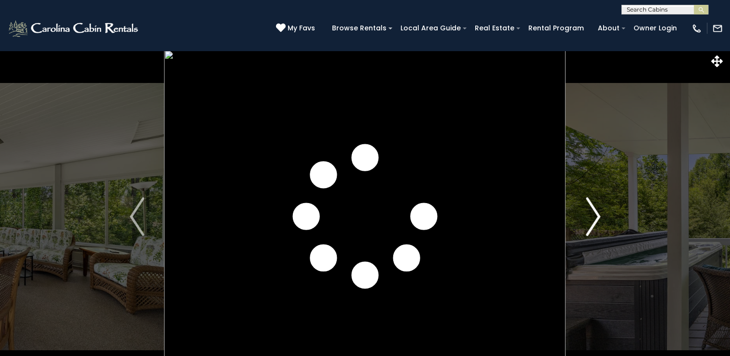
click at [587, 200] on img "Next" at bounding box center [592, 216] width 14 height 39
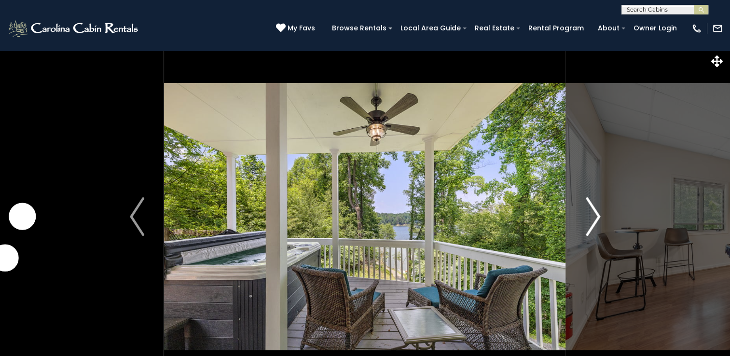
click at [586, 196] on button "Next" at bounding box center [593, 216] width 54 height 333
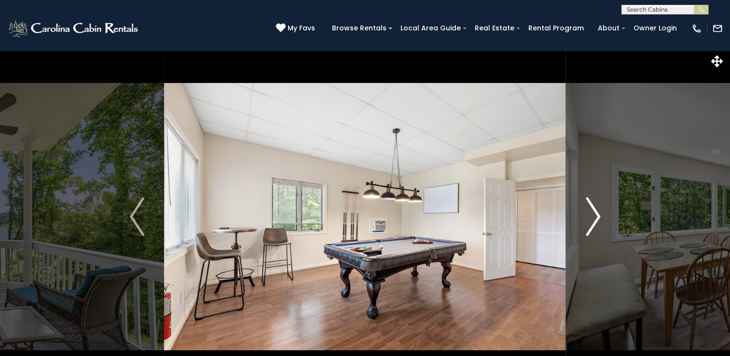
click at [586, 196] on button "Next" at bounding box center [593, 216] width 54 height 333
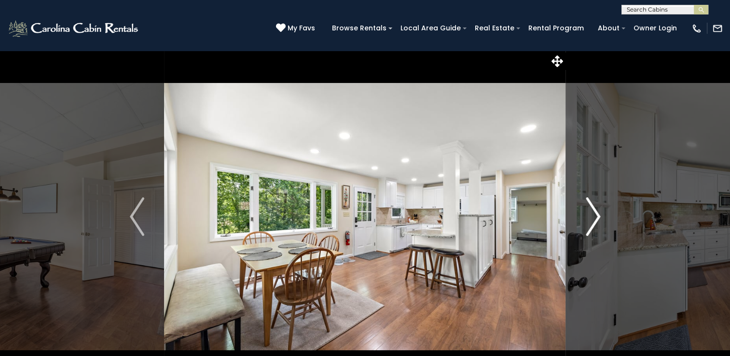
click at [586, 196] on button "Next" at bounding box center [593, 216] width 54 height 333
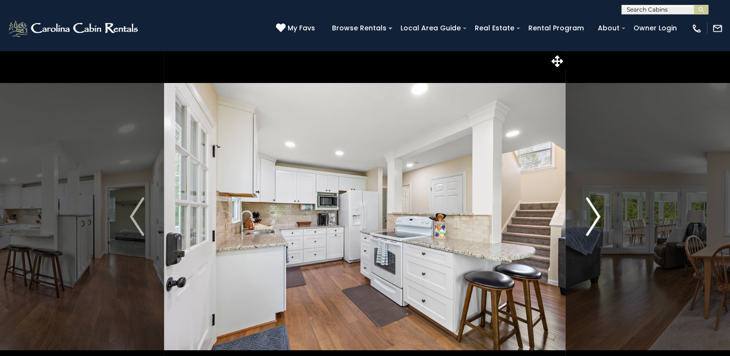
click at [586, 196] on button "Next" at bounding box center [593, 216] width 54 height 333
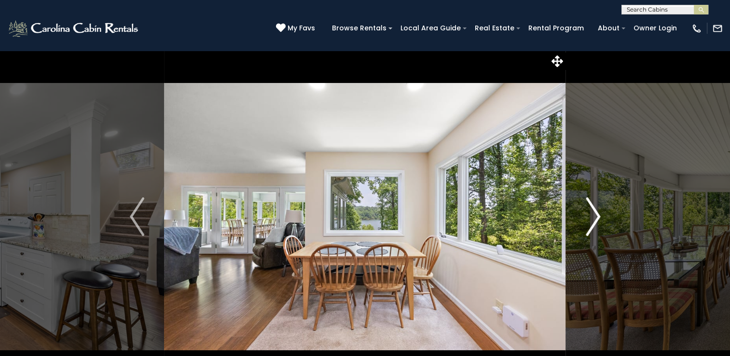
click at [586, 196] on button "Next" at bounding box center [593, 216] width 54 height 333
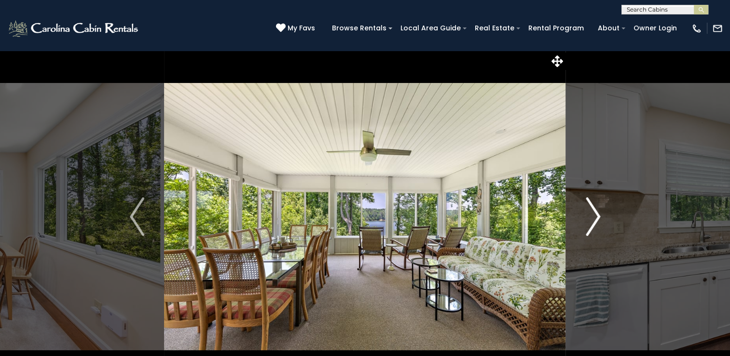
click at [586, 196] on button "Next" at bounding box center [593, 216] width 54 height 333
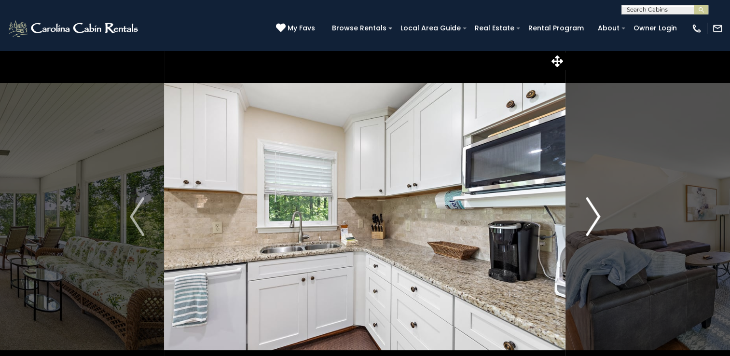
click at [586, 196] on button "Next" at bounding box center [593, 216] width 54 height 333
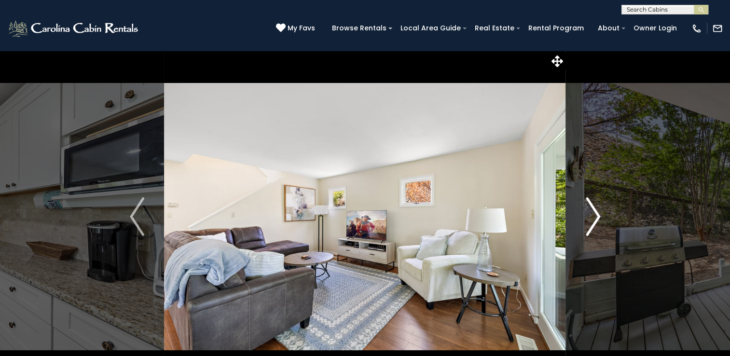
click at [586, 196] on button "Next" at bounding box center [593, 216] width 54 height 333
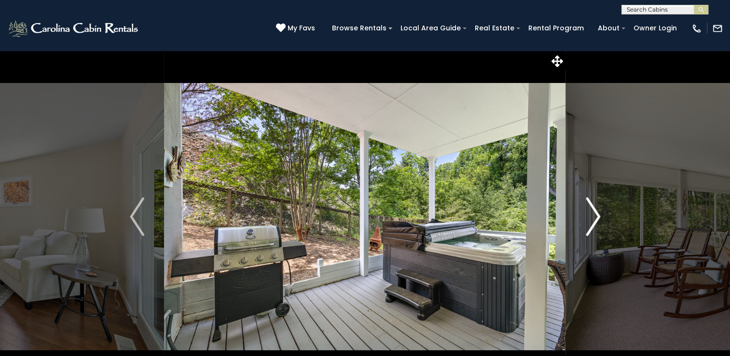
click at [586, 196] on button "Next" at bounding box center [593, 216] width 54 height 333
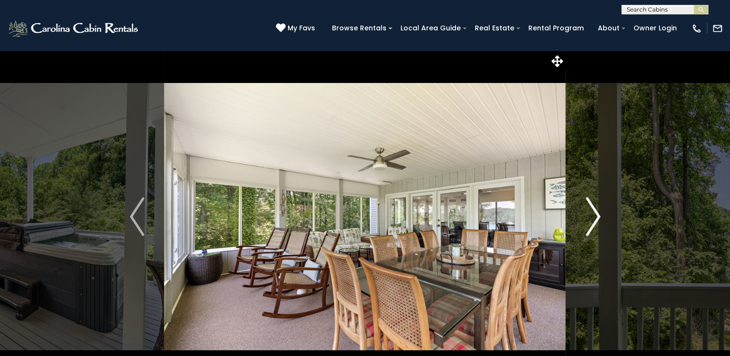
click at [586, 196] on button "Next" at bounding box center [593, 216] width 54 height 333
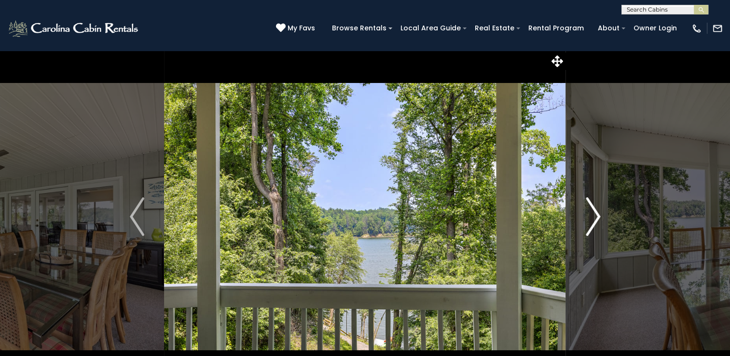
click at [586, 196] on button "Next" at bounding box center [593, 216] width 54 height 333
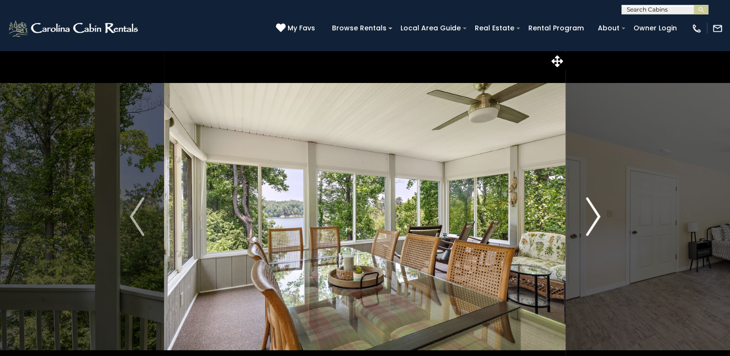
click at [586, 196] on button "Next" at bounding box center [593, 216] width 54 height 333
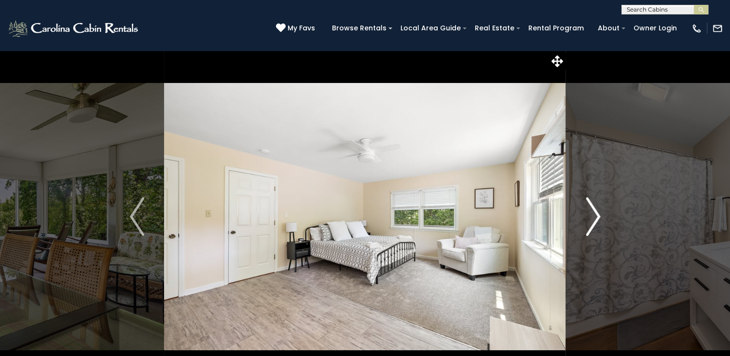
click at [586, 196] on button "Next" at bounding box center [593, 216] width 54 height 333
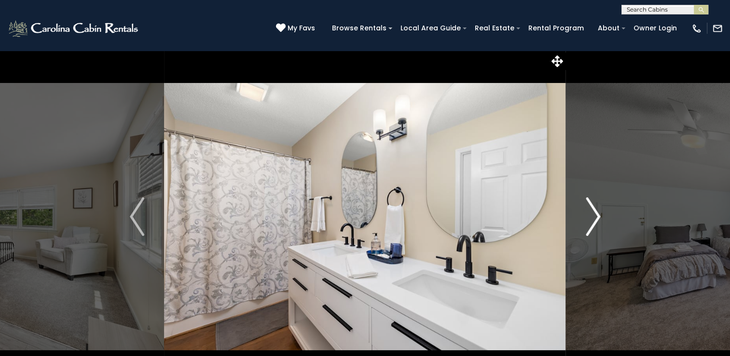
click at [586, 196] on button "Next" at bounding box center [593, 216] width 54 height 333
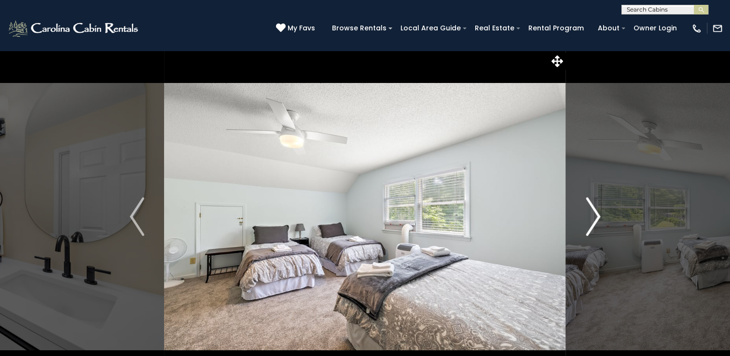
click at [586, 196] on button "Next" at bounding box center [593, 216] width 54 height 333
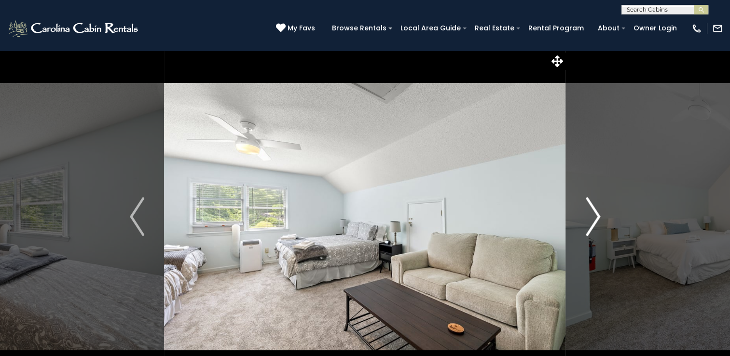
click at [586, 196] on button "Next" at bounding box center [593, 216] width 54 height 333
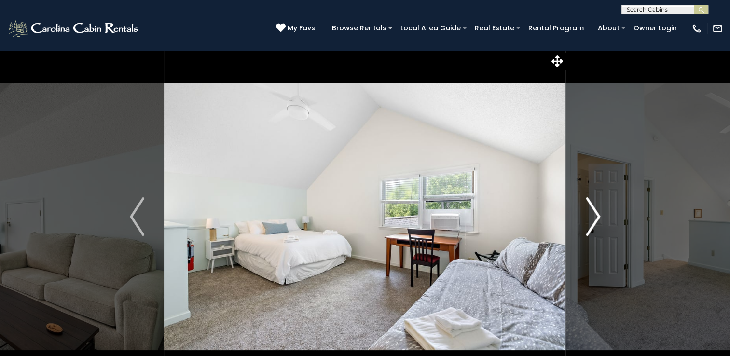
click at [587, 198] on img "Next" at bounding box center [592, 216] width 14 height 39
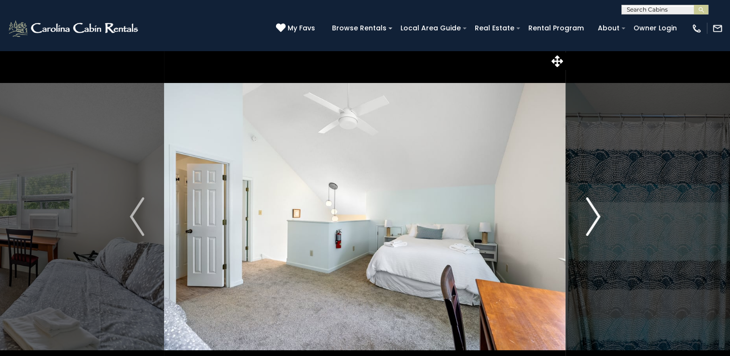
click at [588, 198] on img "Next" at bounding box center [592, 216] width 14 height 39
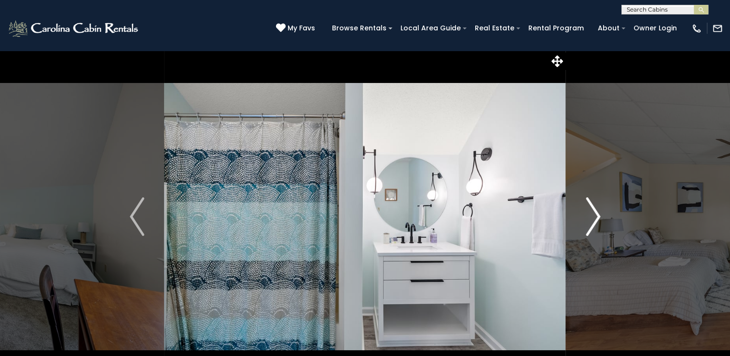
click at [589, 199] on img "Next" at bounding box center [592, 216] width 14 height 39
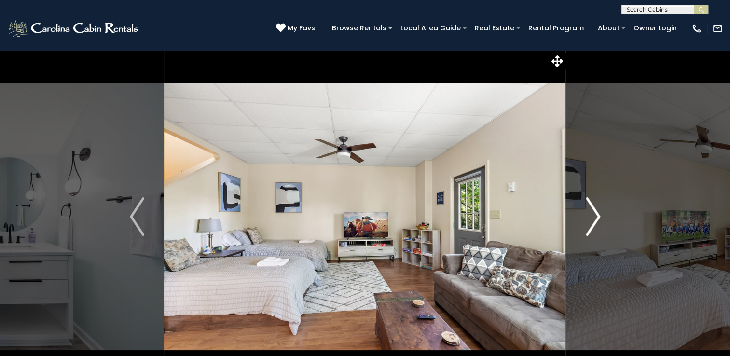
click at [589, 198] on img "Next" at bounding box center [592, 216] width 14 height 39
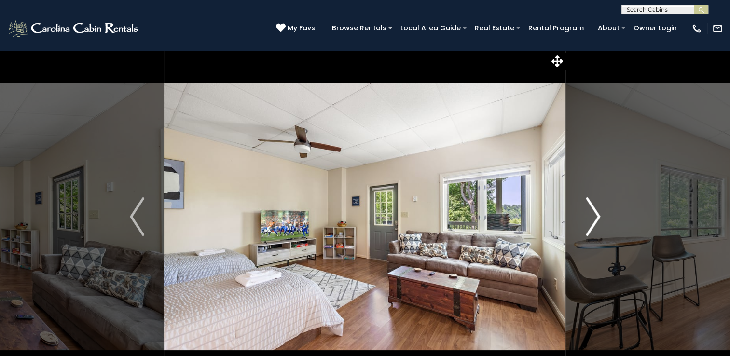
click at [589, 198] on img "Next" at bounding box center [592, 216] width 14 height 39
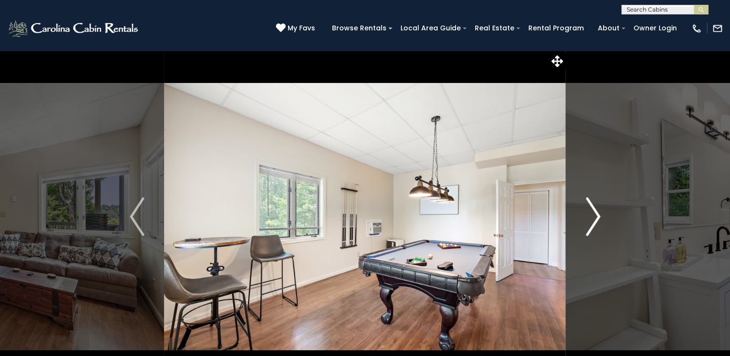
click at [589, 198] on img "Next" at bounding box center [592, 216] width 14 height 39
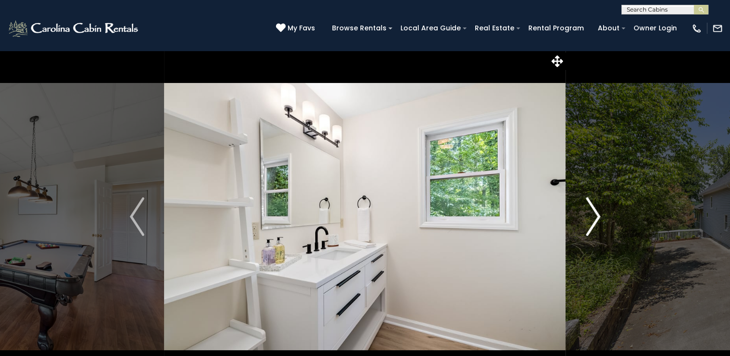
click at [589, 198] on img "Next" at bounding box center [592, 216] width 14 height 39
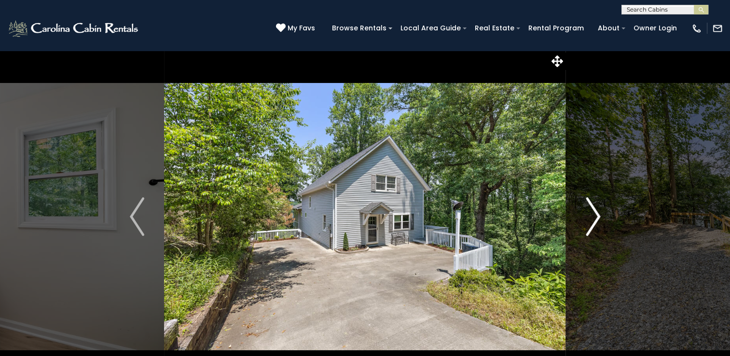
click at [589, 198] on img "Next" at bounding box center [592, 216] width 14 height 39
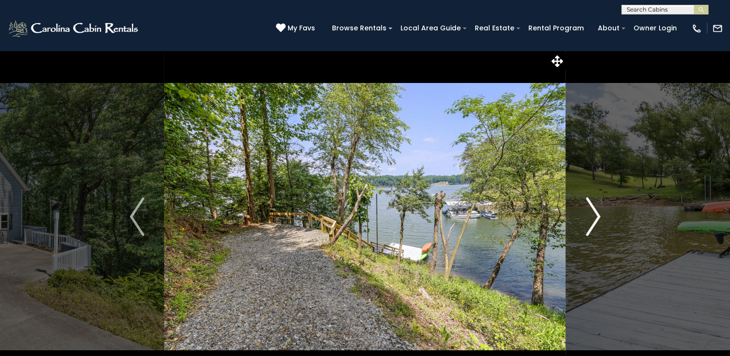
click at [589, 198] on img "Next" at bounding box center [592, 216] width 14 height 39
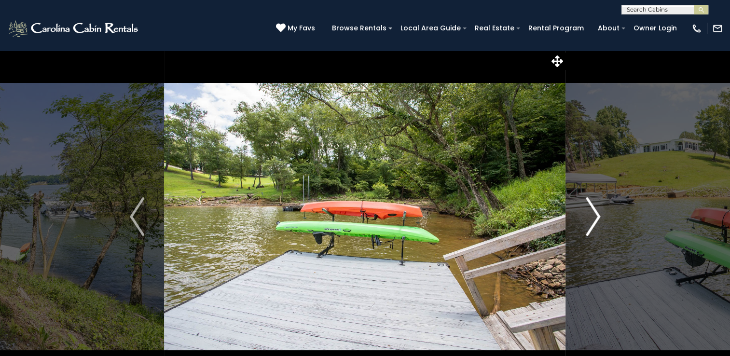
click at [589, 198] on img "Next" at bounding box center [592, 216] width 14 height 39
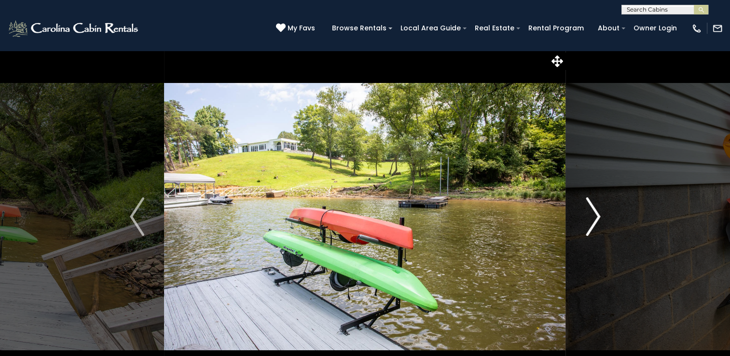
click at [589, 198] on img "Next" at bounding box center [592, 216] width 14 height 39
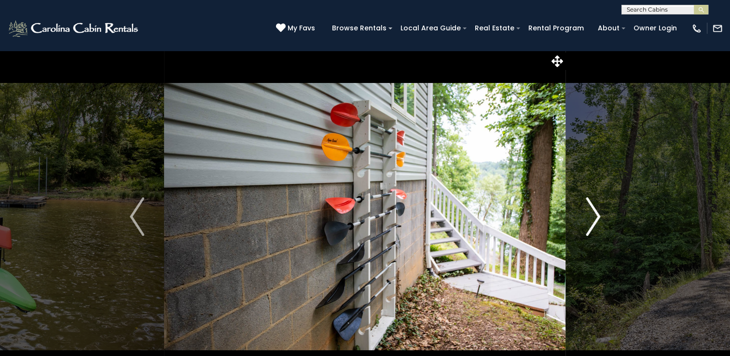
click at [589, 198] on img "Next" at bounding box center [592, 216] width 14 height 39
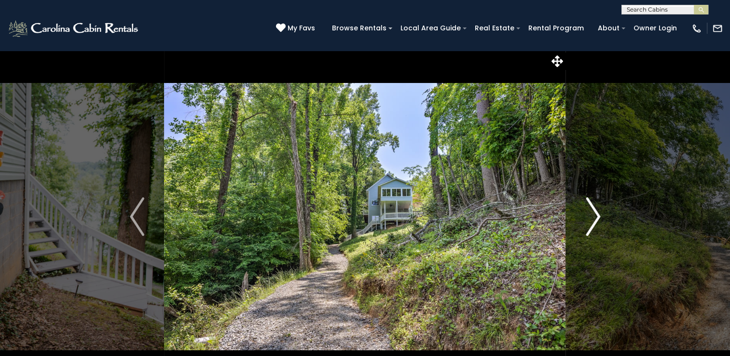
click at [589, 198] on img "Next" at bounding box center [592, 216] width 14 height 39
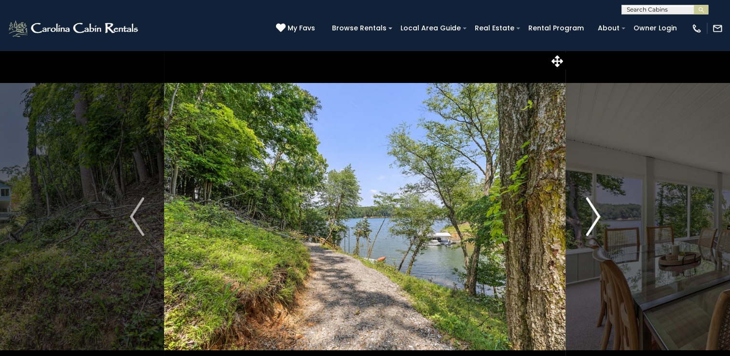
click at [589, 198] on img "Next" at bounding box center [592, 216] width 14 height 39
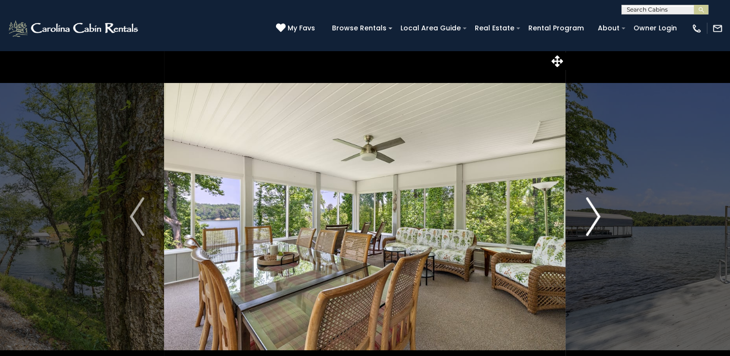
click at [577, 208] on button "Next" at bounding box center [593, 216] width 54 height 333
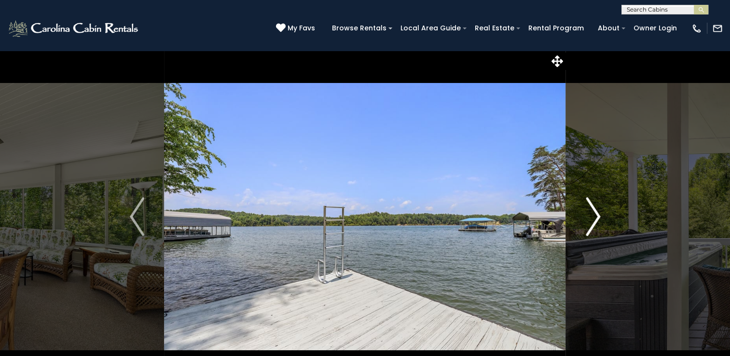
click at [577, 207] on button "Next" at bounding box center [593, 216] width 54 height 333
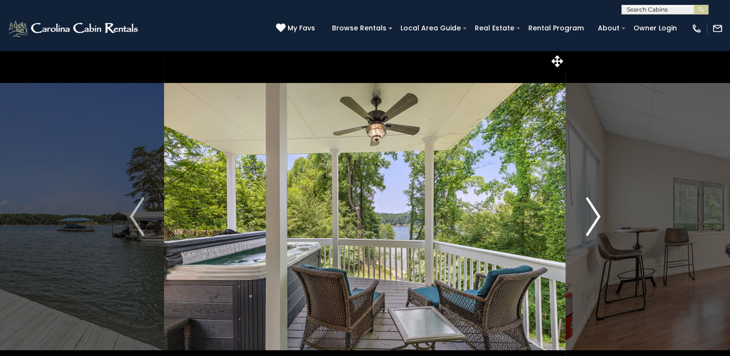
click at [577, 204] on button "Next" at bounding box center [593, 216] width 54 height 333
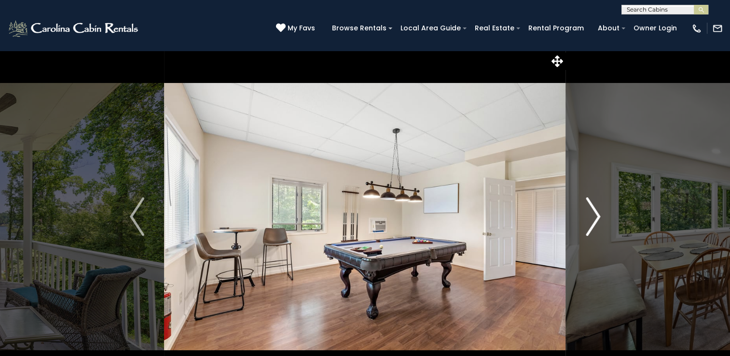
click at [577, 202] on button "Next" at bounding box center [593, 216] width 54 height 333
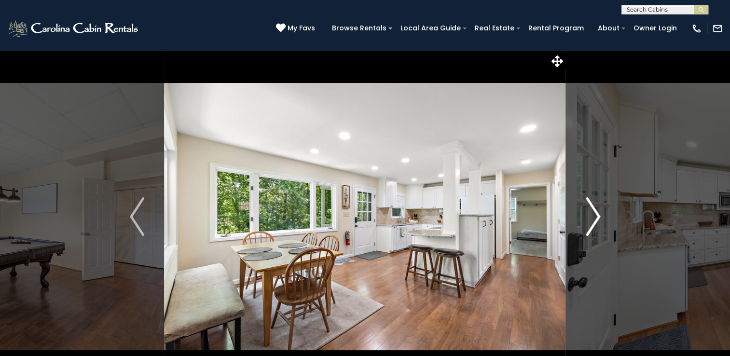
click at [576, 202] on button "Next" at bounding box center [593, 216] width 54 height 333
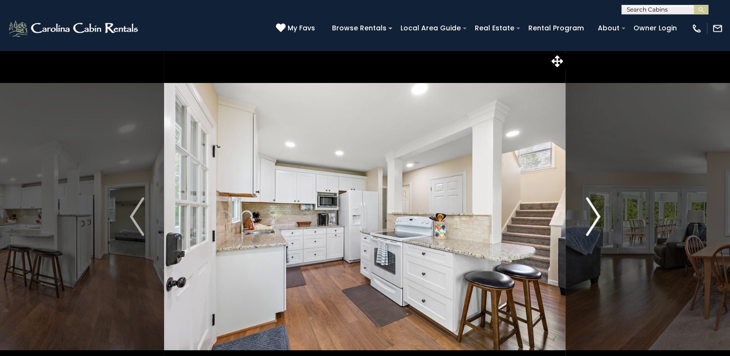
click at [577, 203] on button "Next" at bounding box center [593, 216] width 54 height 333
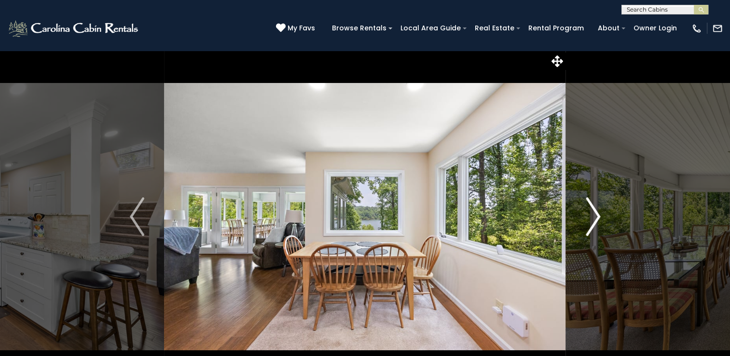
click at [577, 203] on button "Next" at bounding box center [593, 216] width 54 height 333
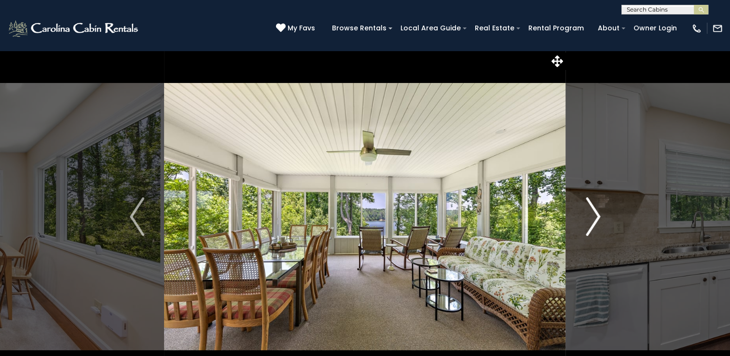
click at [578, 204] on button "Next" at bounding box center [593, 216] width 54 height 333
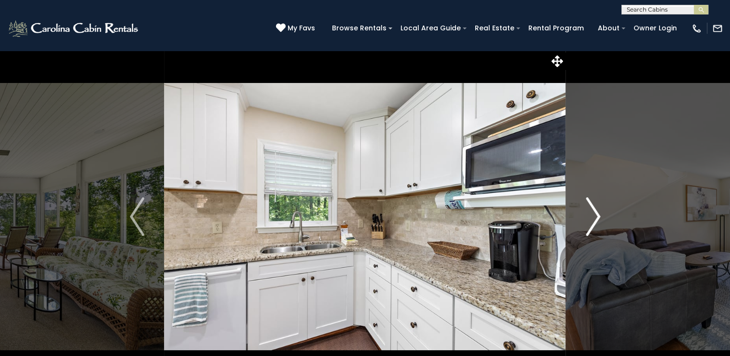
click at [578, 204] on button "Next" at bounding box center [593, 216] width 54 height 333
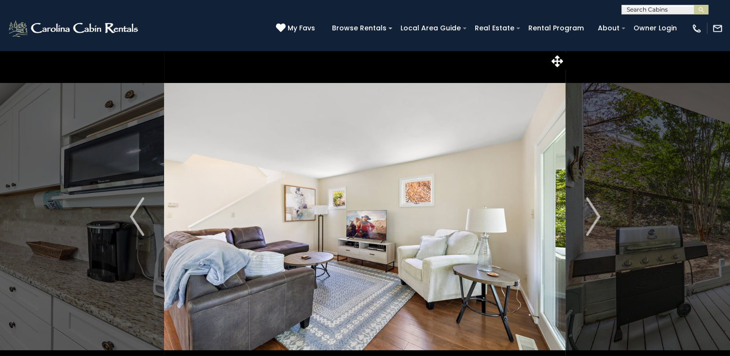
click at [556, 64] on icon at bounding box center [557, 61] width 12 height 12
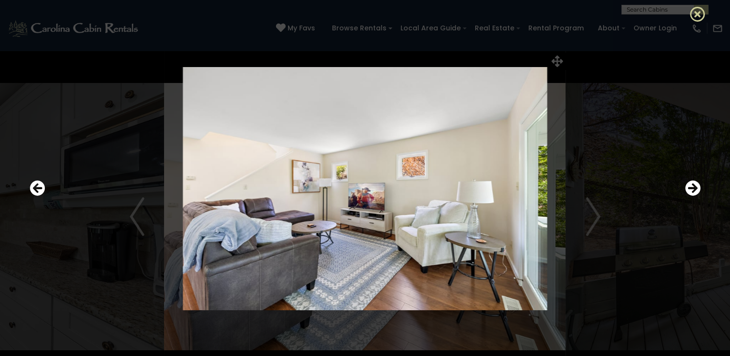
click at [696, 14] on icon at bounding box center [697, 13] width 15 height 15
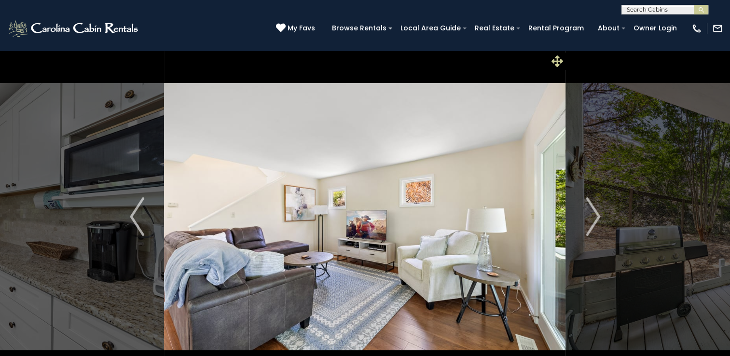
click at [560, 59] on icon at bounding box center [557, 61] width 12 height 12
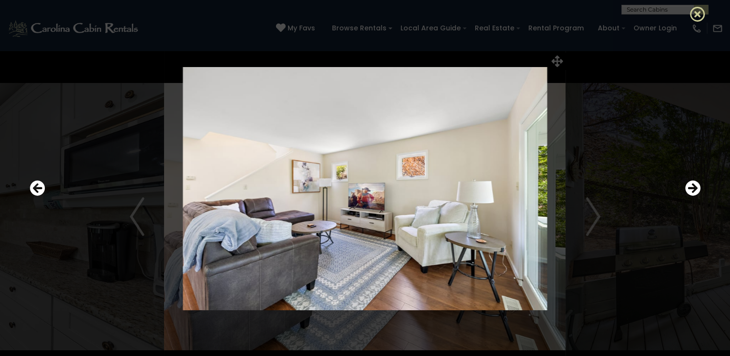
click at [694, 11] on icon at bounding box center [697, 13] width 15 height 15
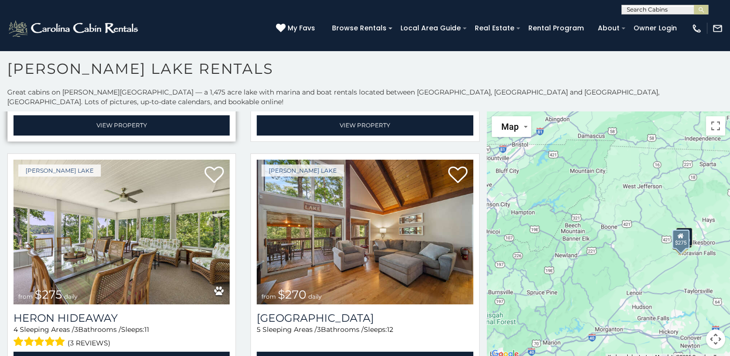
scroll to position [241, 0]
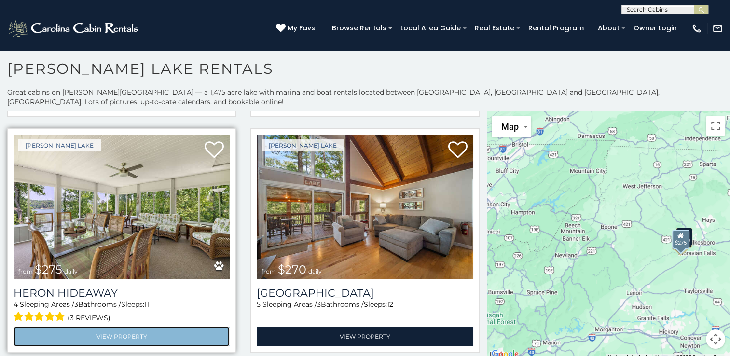
click at [109, 326] on link "View Property" at bounding box center [122, 336] width 216 height 20
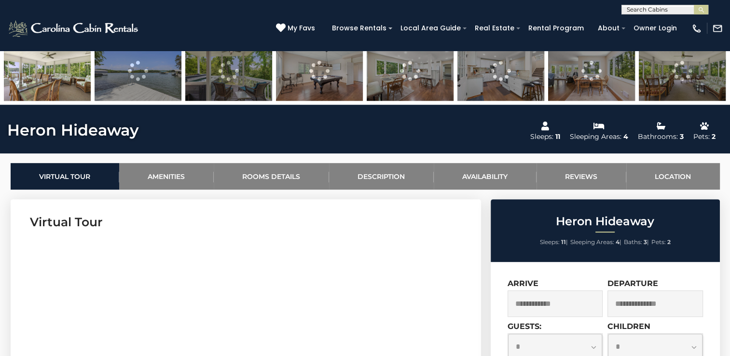
scroll to position [346, 0]
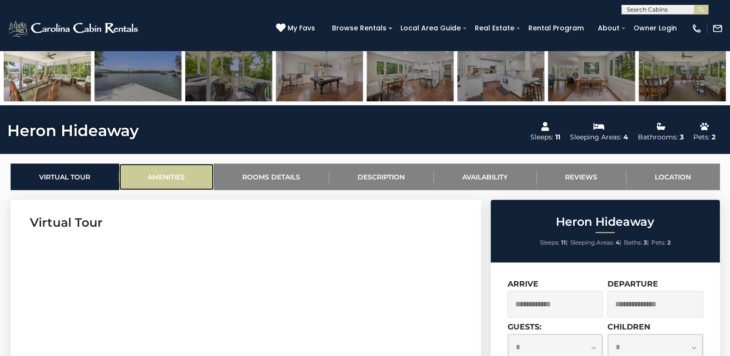
click at [192, 167] on link "Amenities" at bounding box center [166, 176] width 95 height 27
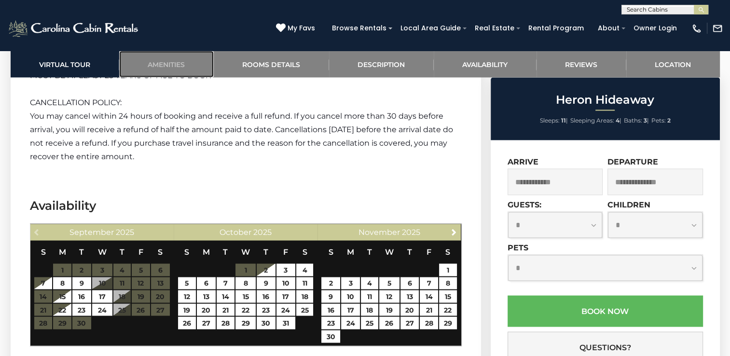
scroll to position [1818, 0]
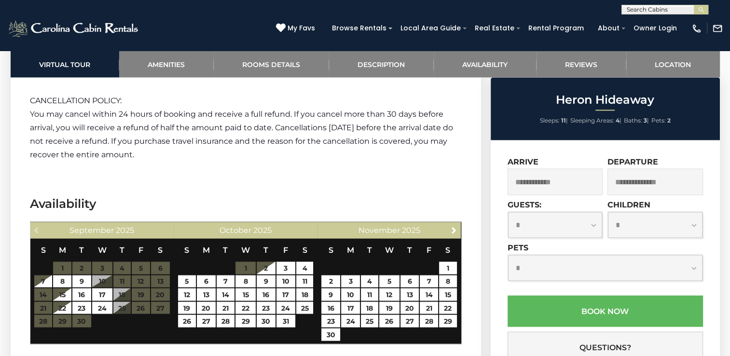
click at [147, 238] on table "S M T W T F S 1 2 3 4 5 6 7 8 9 10 11 12 13 14 15 16 17 18 19 20 21 22 23 24 25…" at bounding box center [102, 282] width 136 height 89
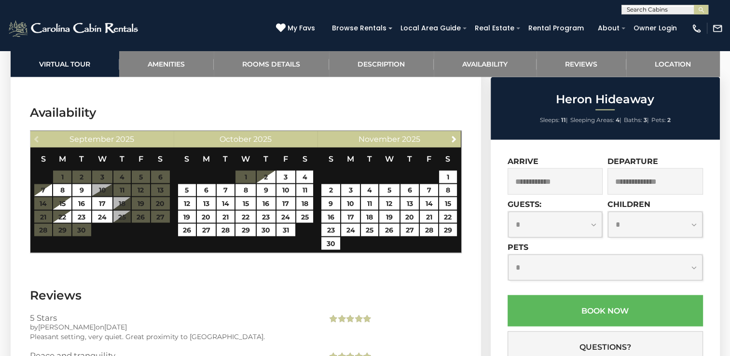
scroll to position [1909, 0]
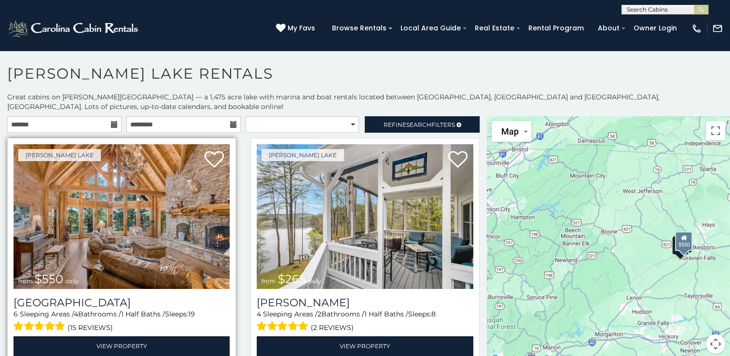
click at [125, 229] on img at bounding box center [122, 216] width 216 height 145
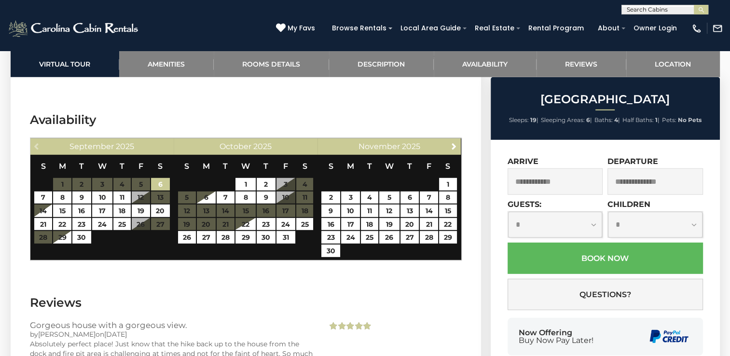
scroll to position [2710, 0]
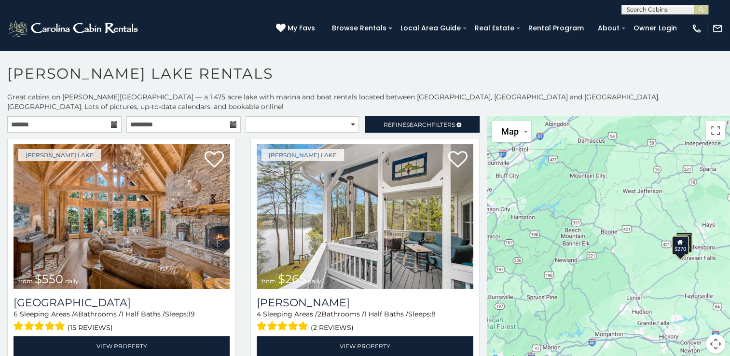
scroll to position [5, 0]
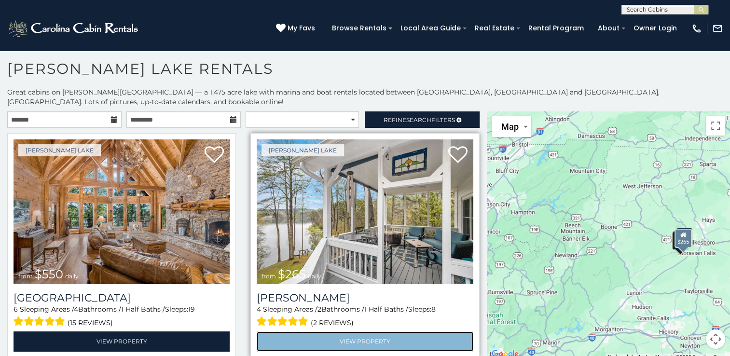
click at [347, 336] on link "View Property" at bounding box center [365, 341] width 216 height 20
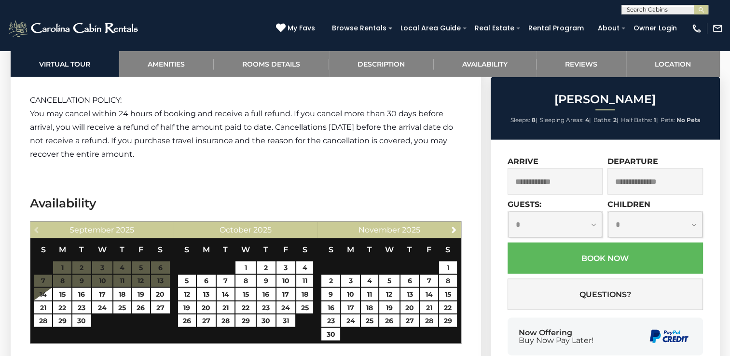
scroll to position [1952, 0]
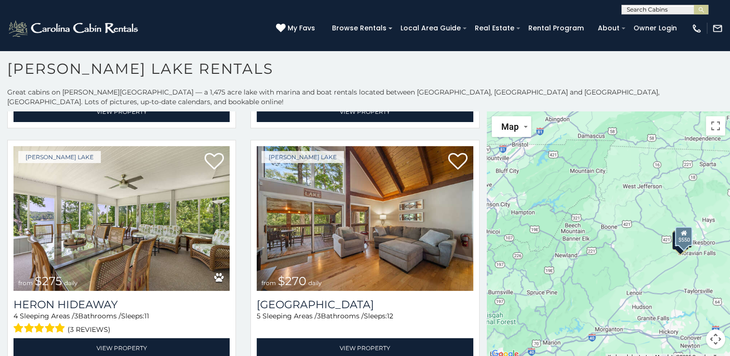
scroll to position [231, 0]
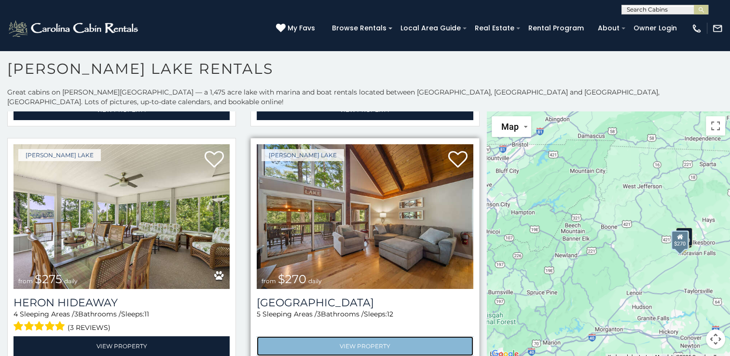
click at [336, 336] on link "View Property" at bounding box center [365, 346] width 216 height 20
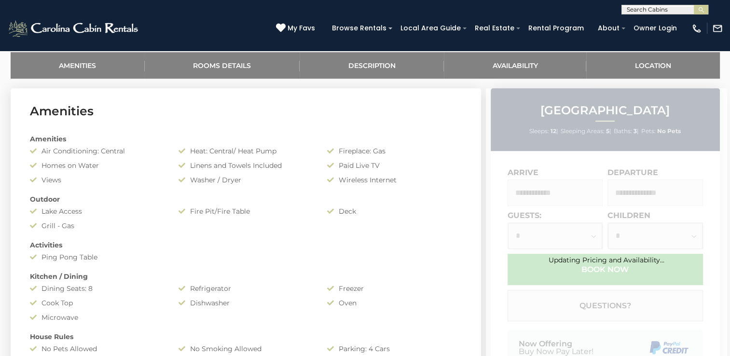
scroll to position [464, 0]
